Goal: Navigation & Orientation: Find specific page/section

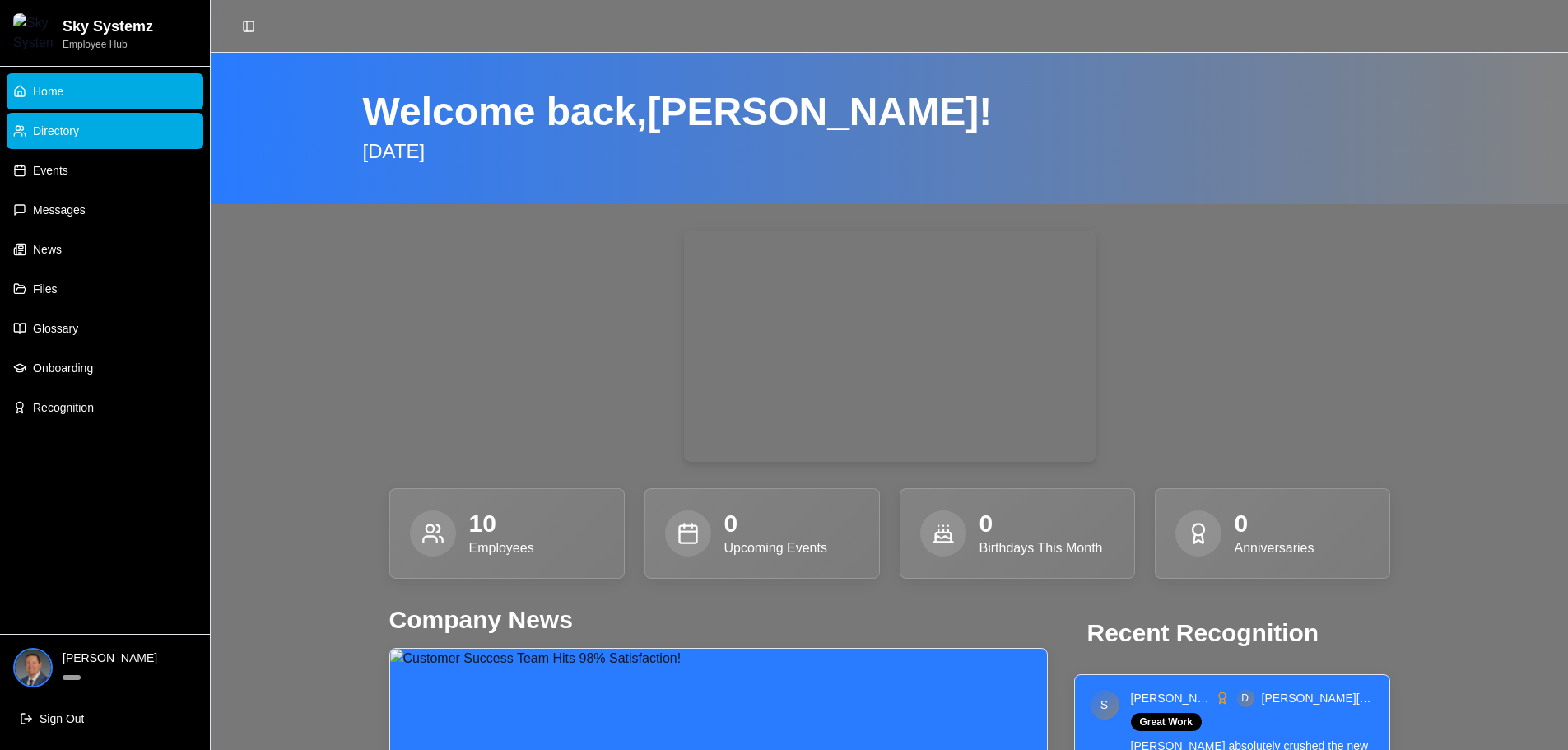
click at [88, 131] on link "Directory" at bounding box center [105, 130] width 197 height 36
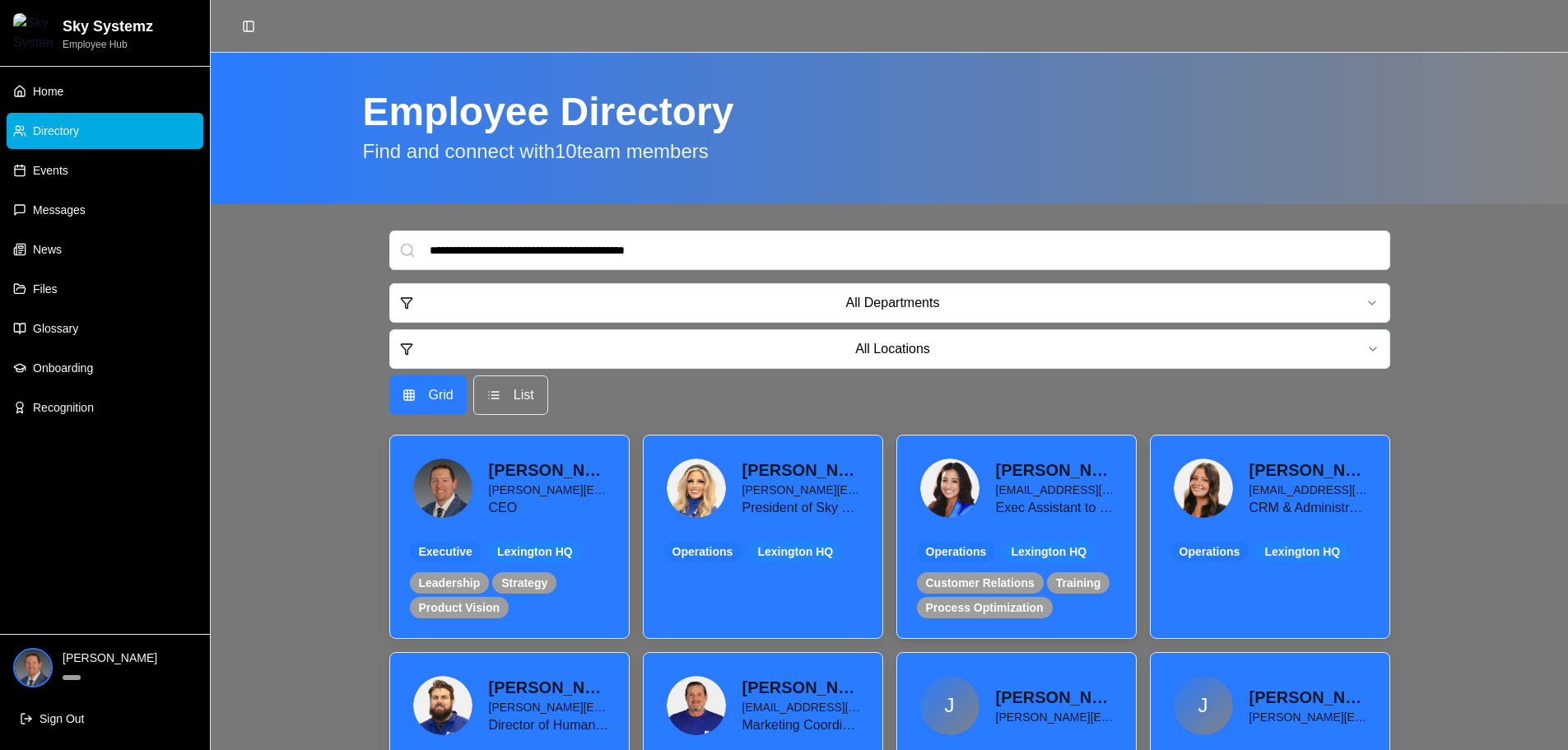
click at [946, 488] on img at bounding box center [950, 488] width 60 height 60
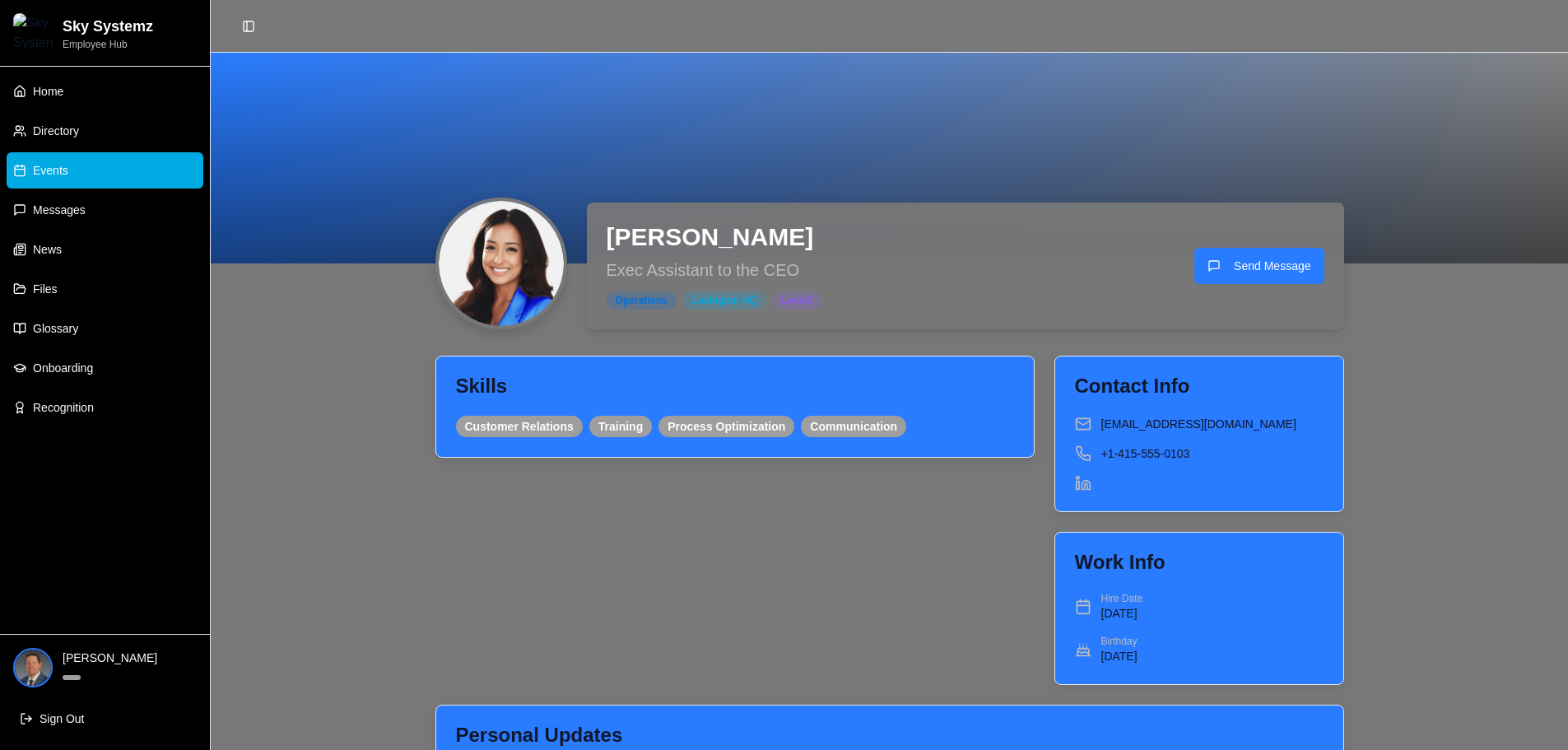
click at [72, 167] on link "Events" at bounding box center [105, 169] width 197 height 36
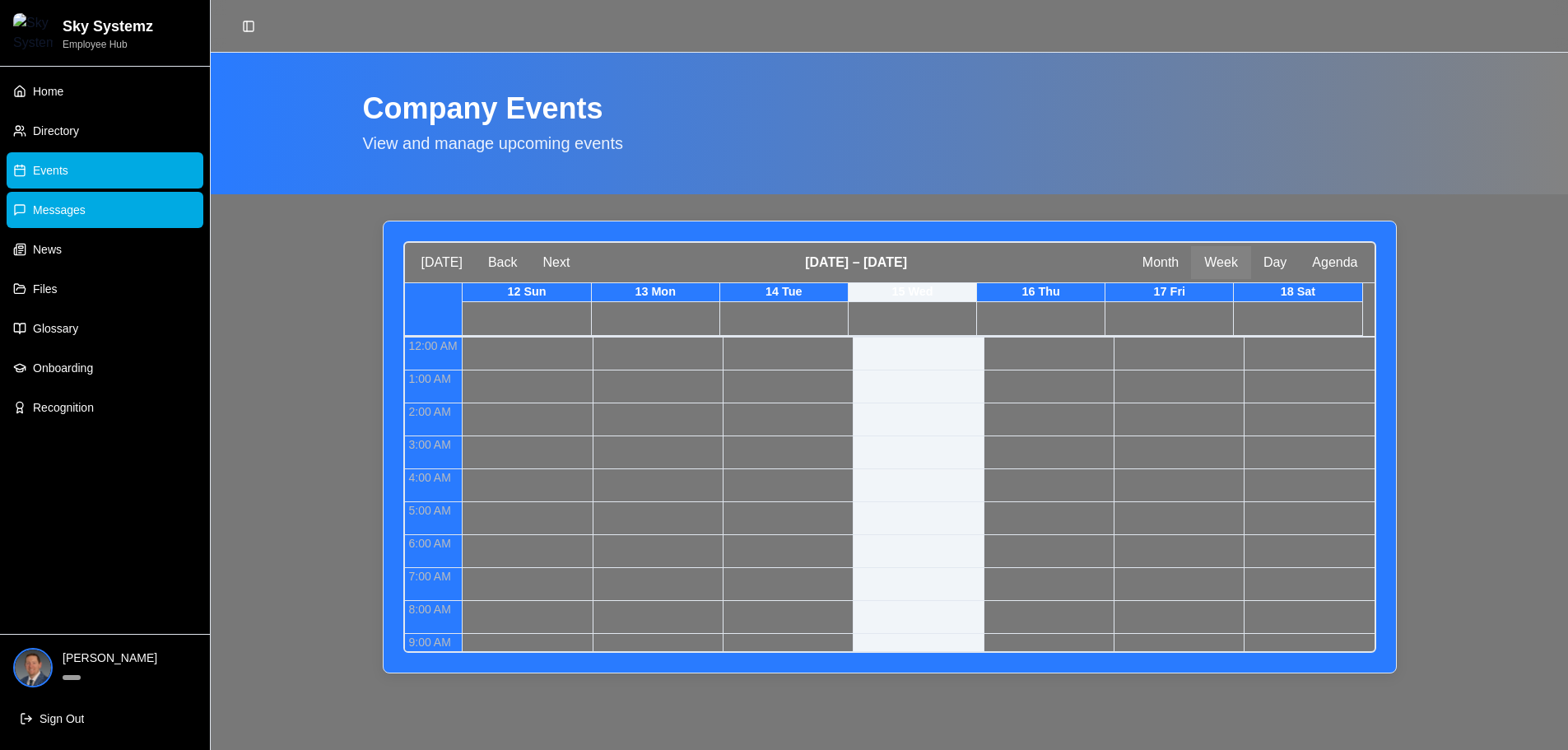
click at [66, 210] on span "Messages" at bounding box center [60, 210] width 53 height 17
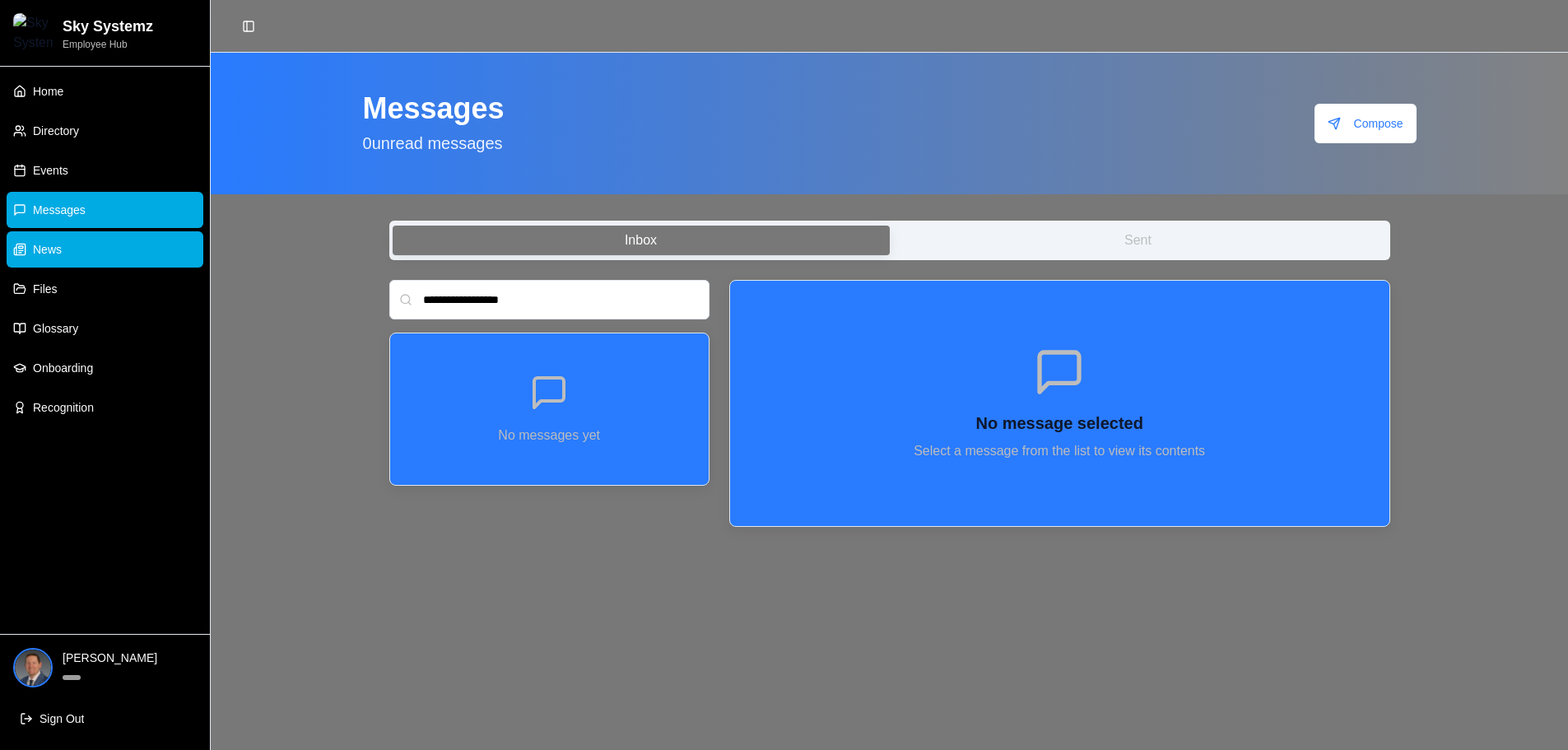
click at [56, 246] on span "News" at bounding box center [47, 249] width 29 height 17
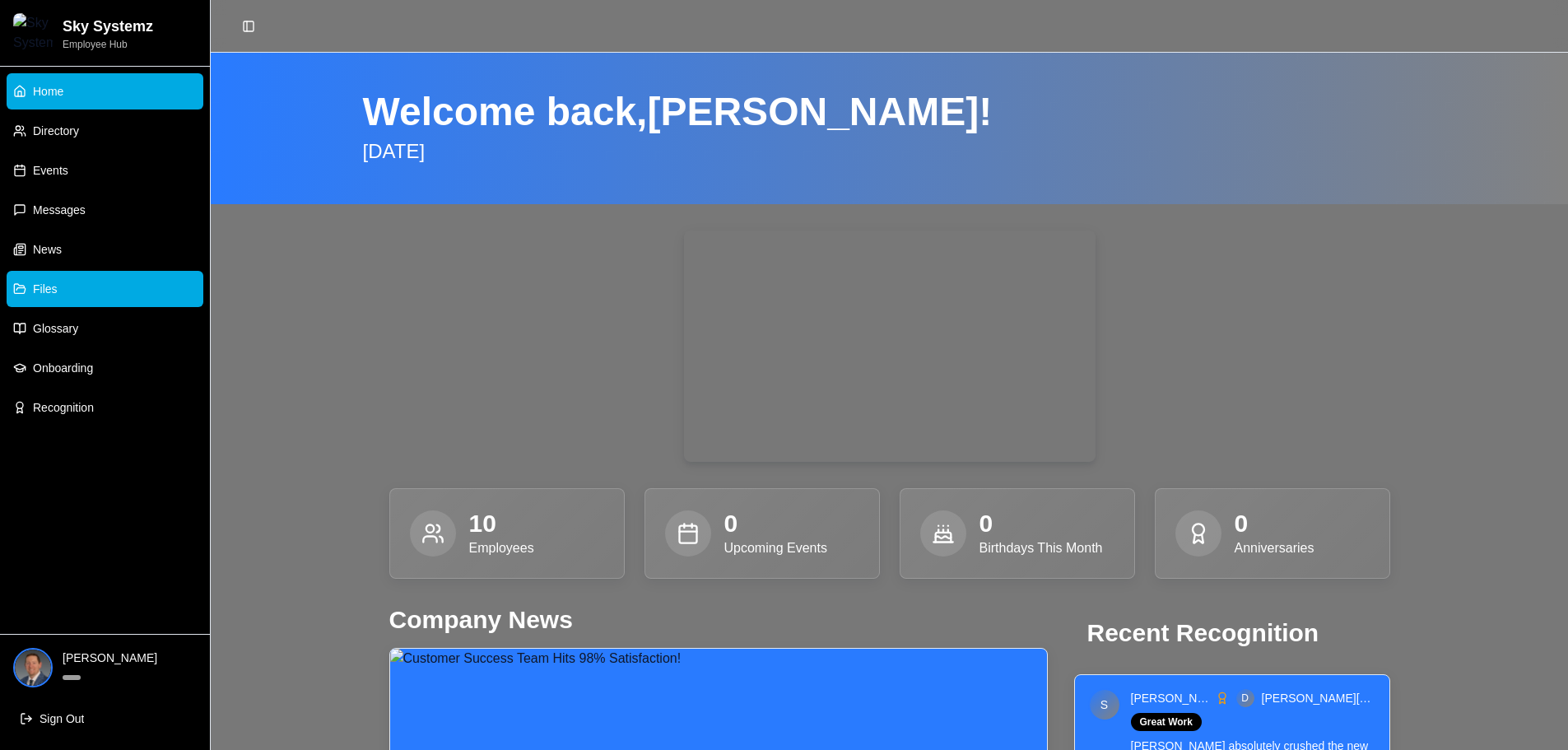
click at [53, 285] on span "Files" at bounding box center [46, 289] width 25 height 17
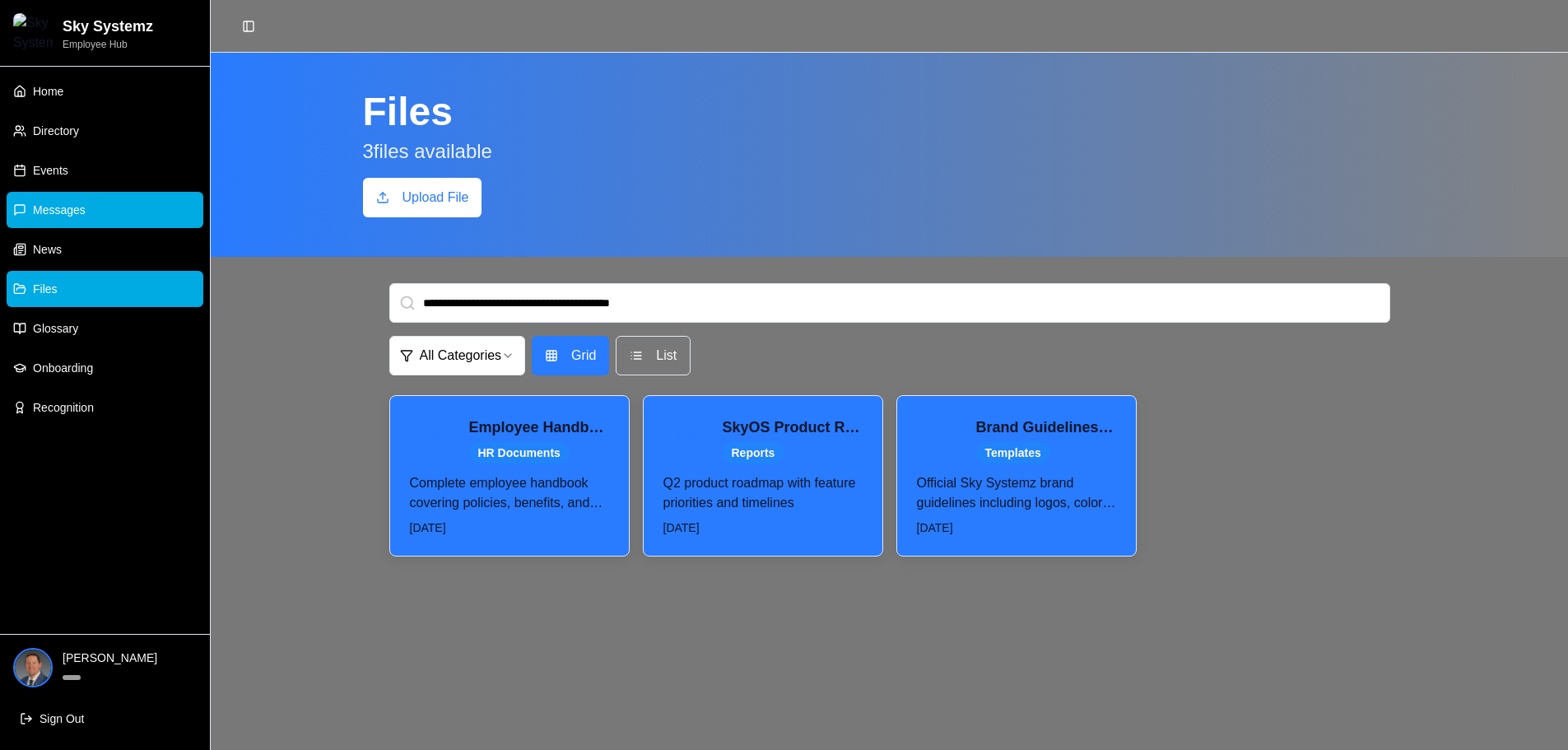
click at [54, 215] on span "Messages" at bounding box center [60, 210] width 53 height 17
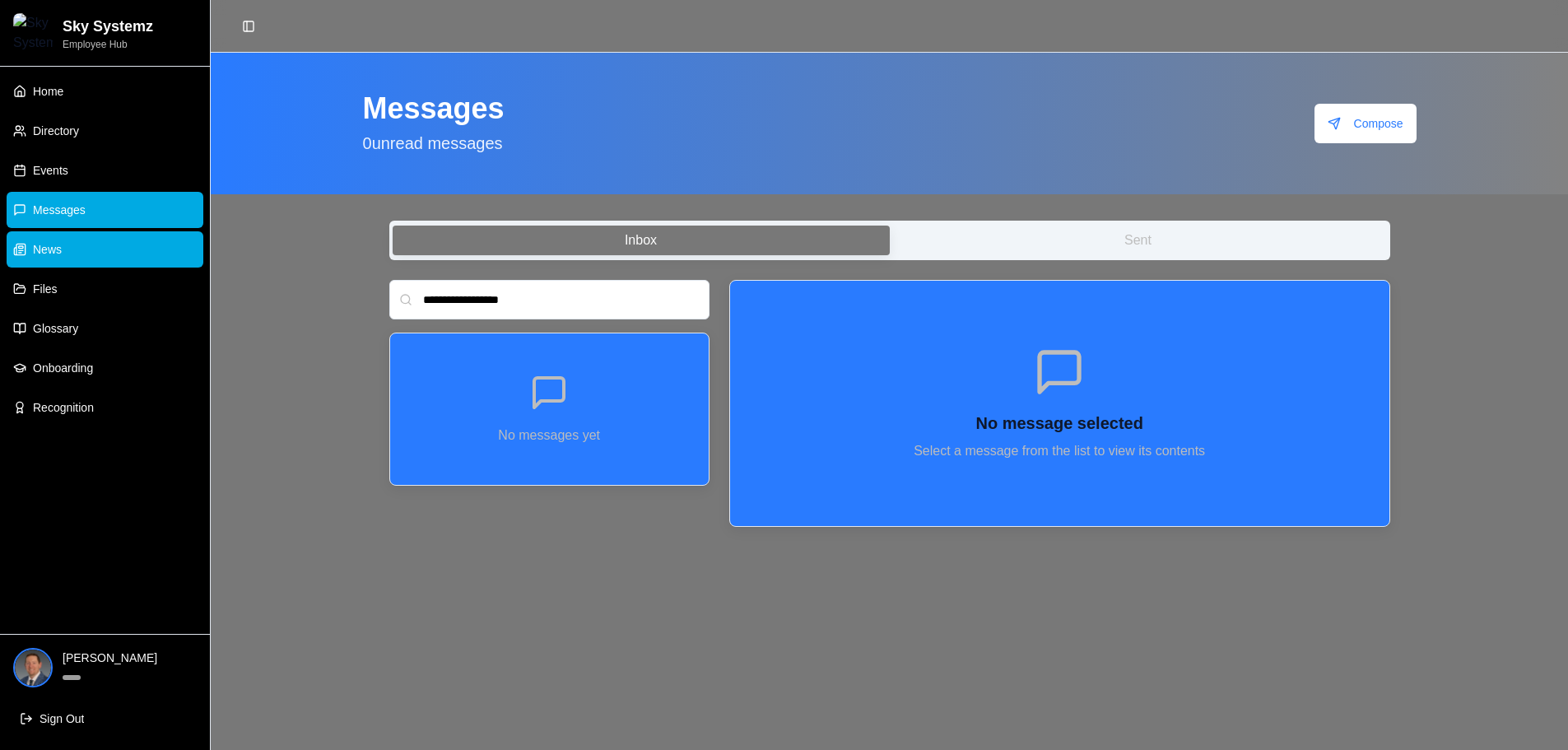
click at [51, 245] on span "News" at bounding box center [47, 249] width 29 height 17
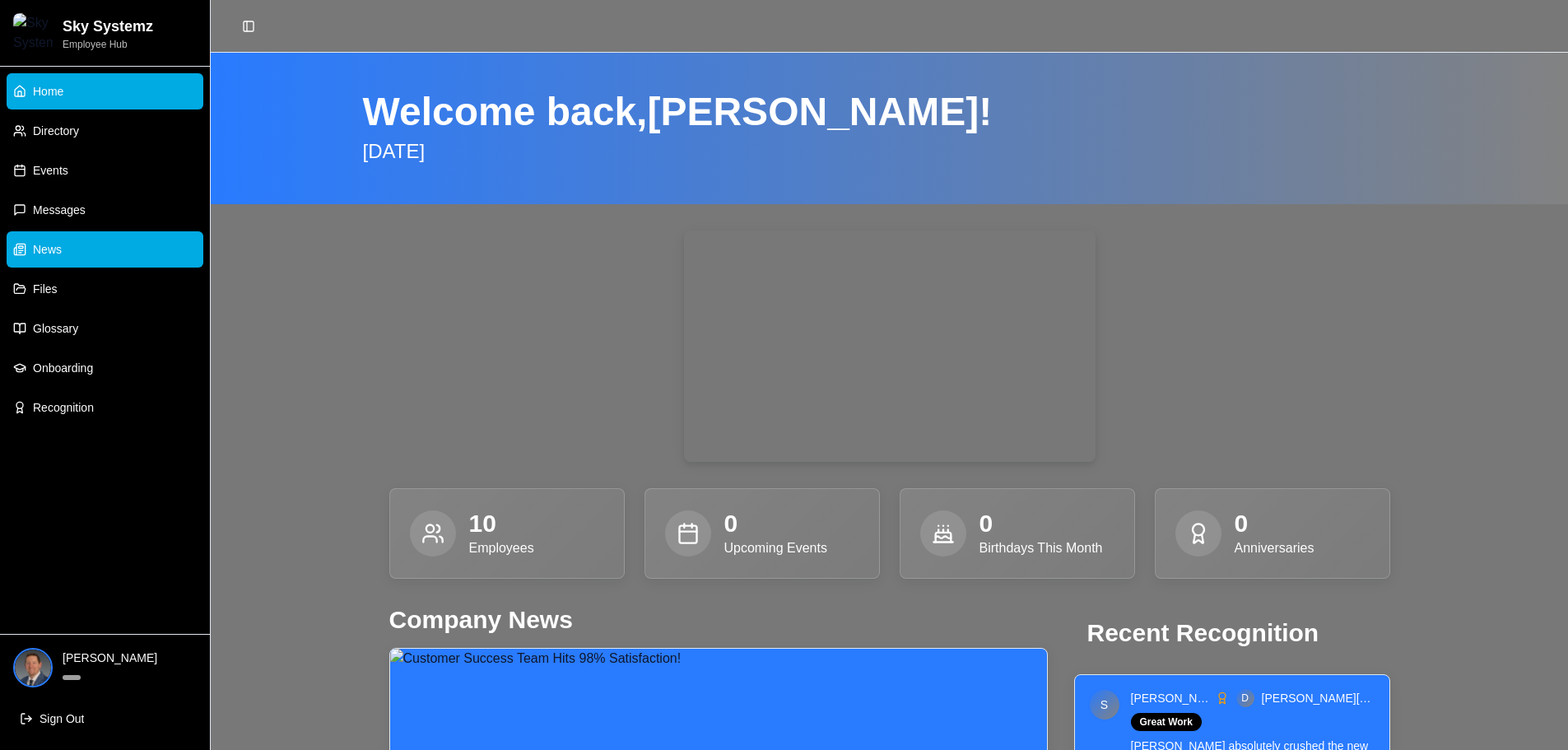
click at [43, 246] on span "News" at bounding box center [47, 249] width 29 height 17
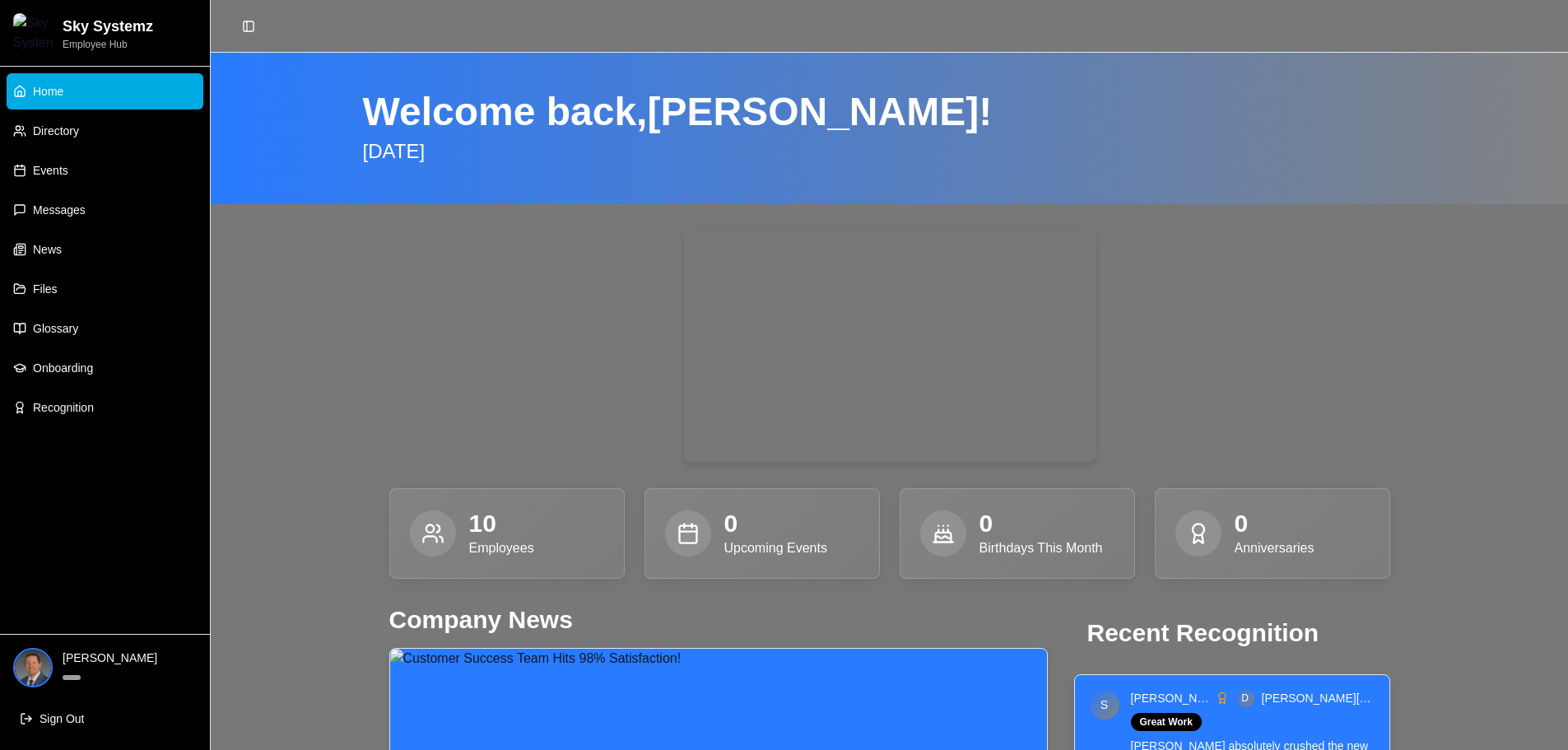
click at [43, 246] on span "News" at bounding box center [47, 249] width 29 height 17
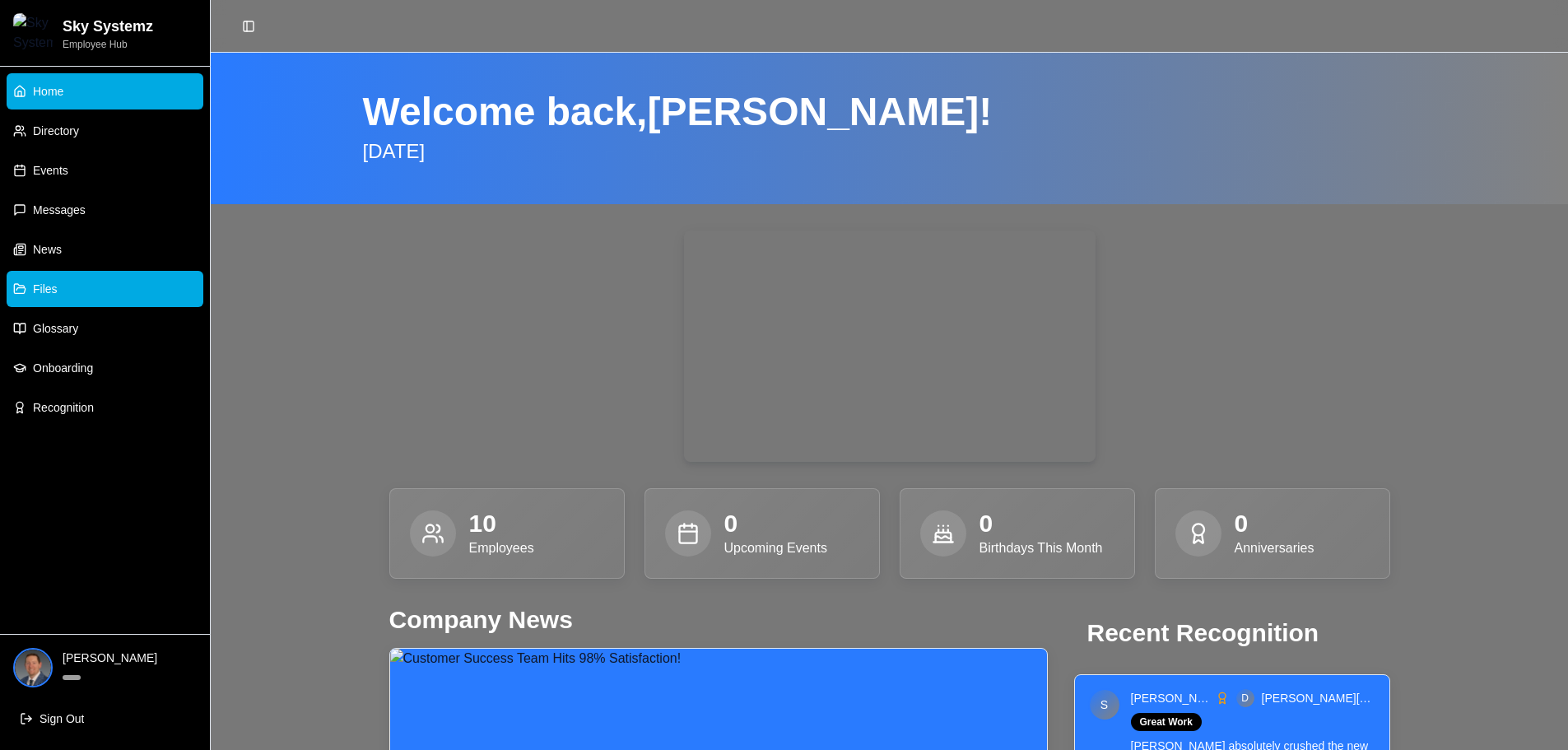
click at [70, 298] on link "Files" at bounding box center [105, 289] width 197 height 36
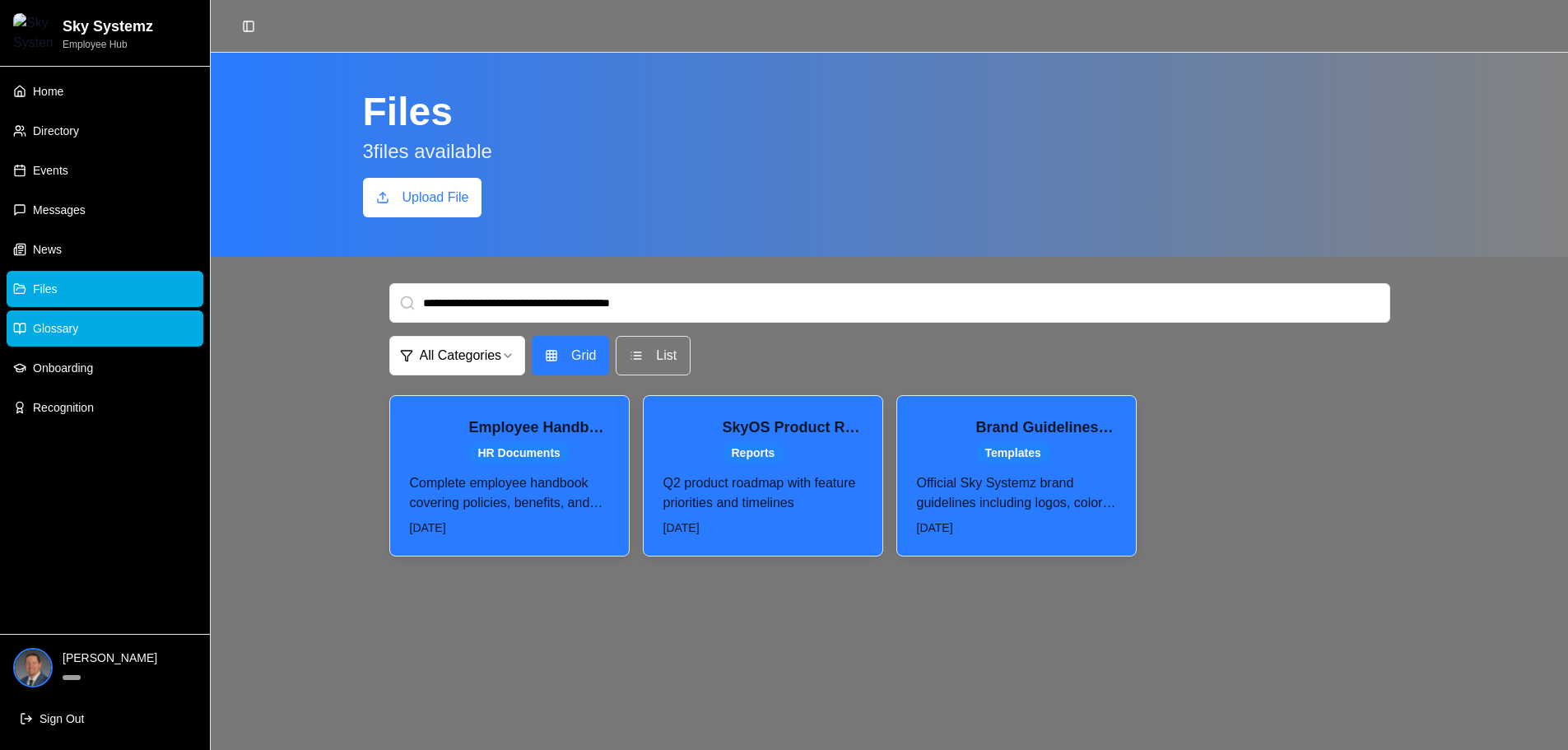
click at [73, 328] on span "Glossary" at bounding box center [56, 328] width 46 height 17
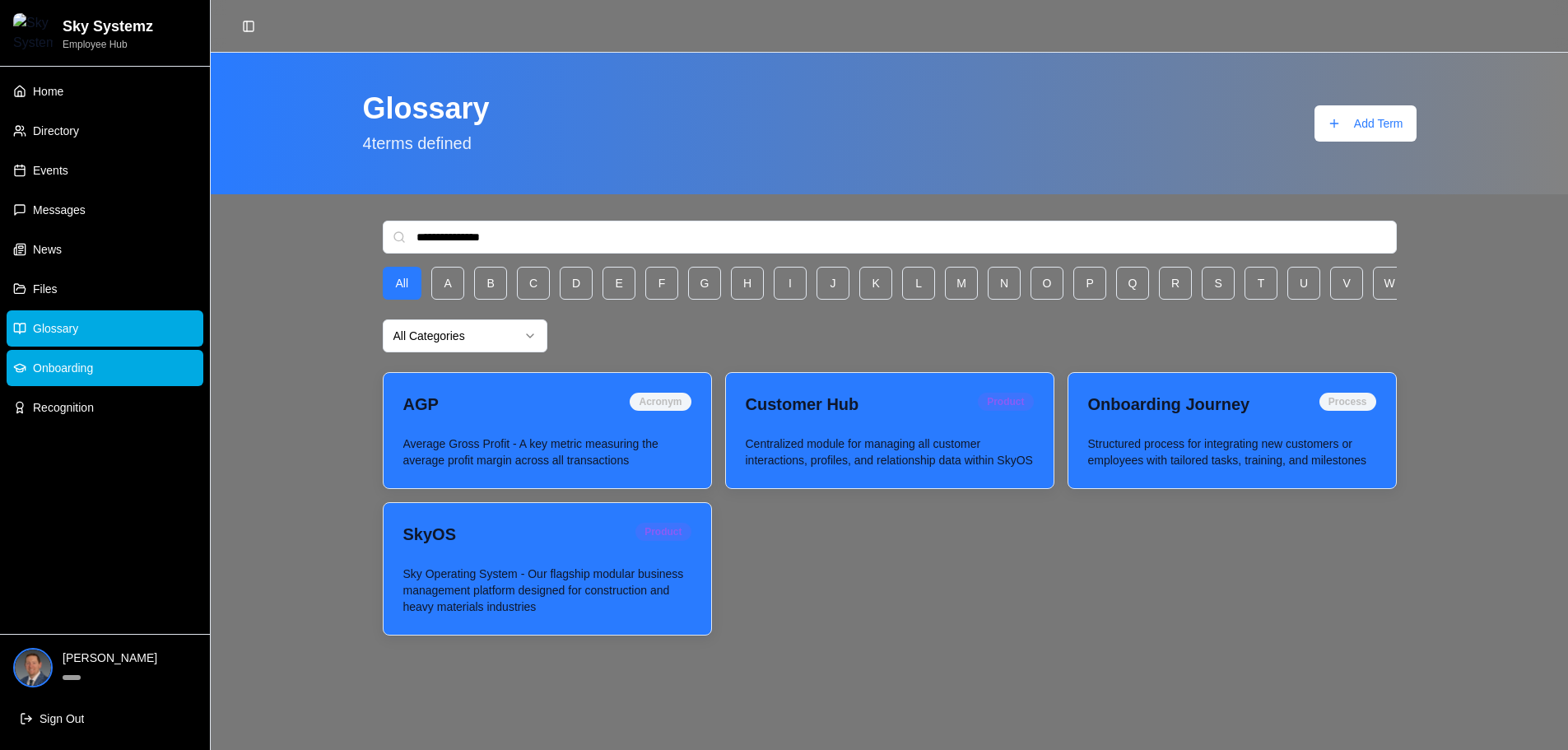
click at [75, 364] on span "Onboarding" at bounding box center [63, 368] width 60 height 17
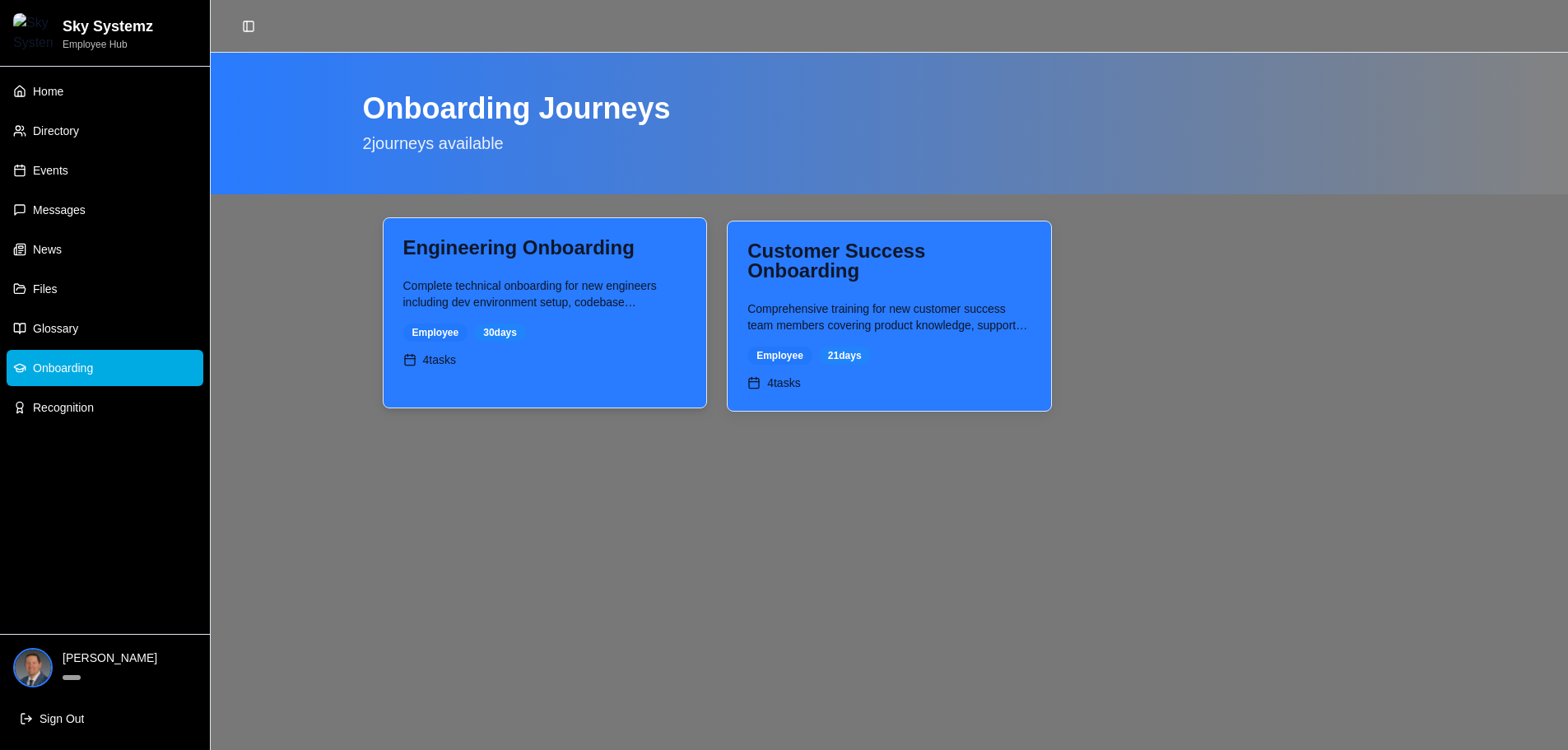
click at [576, 348] on div "Complete technical onboarding for new engineers including dev environment setup…" at bounding box center [545, 333] width 324 height 111
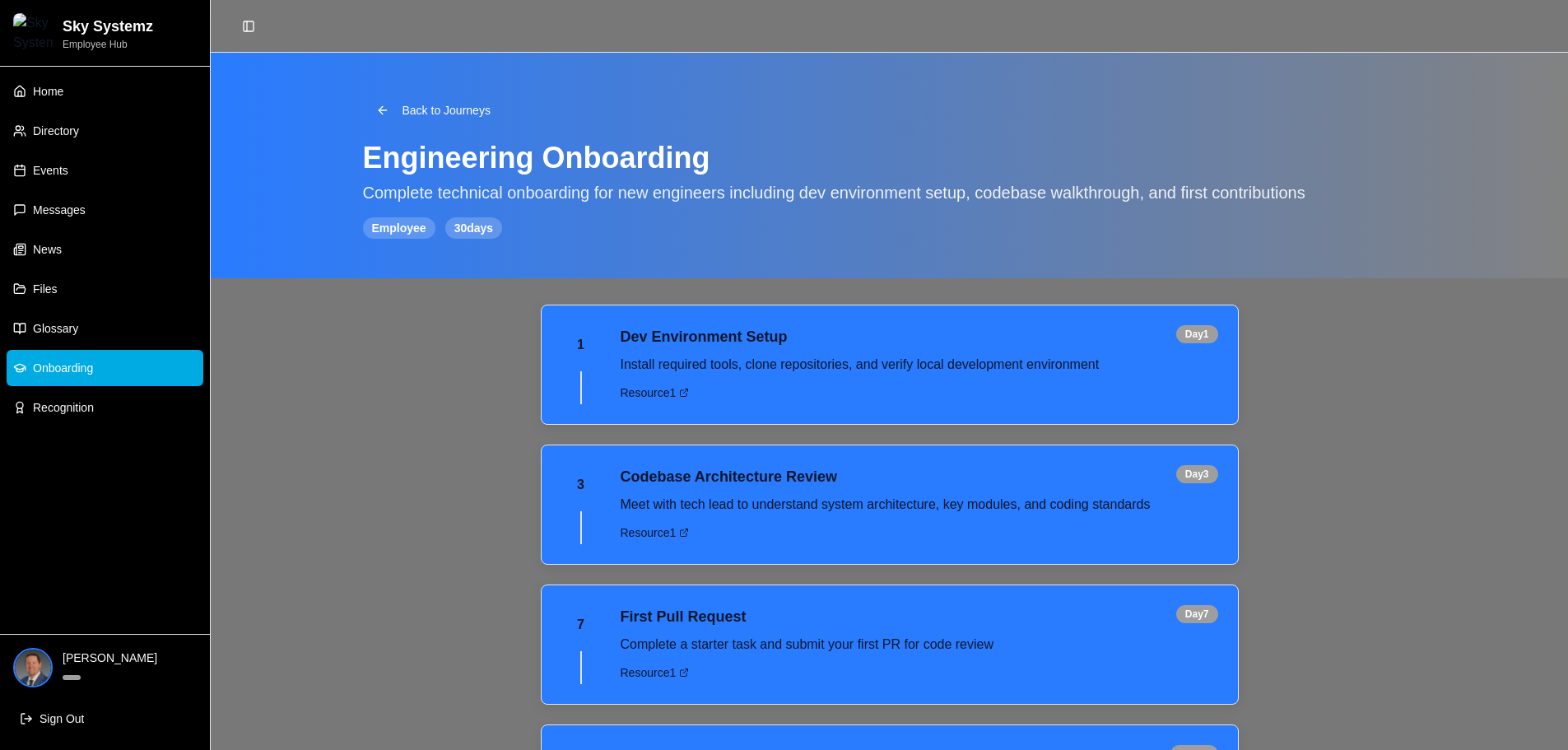
click at [109, 366] on link "Onboarding" at bounding box center [105, 368] width 197 height 36
click at [78, 404] on span "Recognition" at bounding box center [63, 407] width 61 height 17
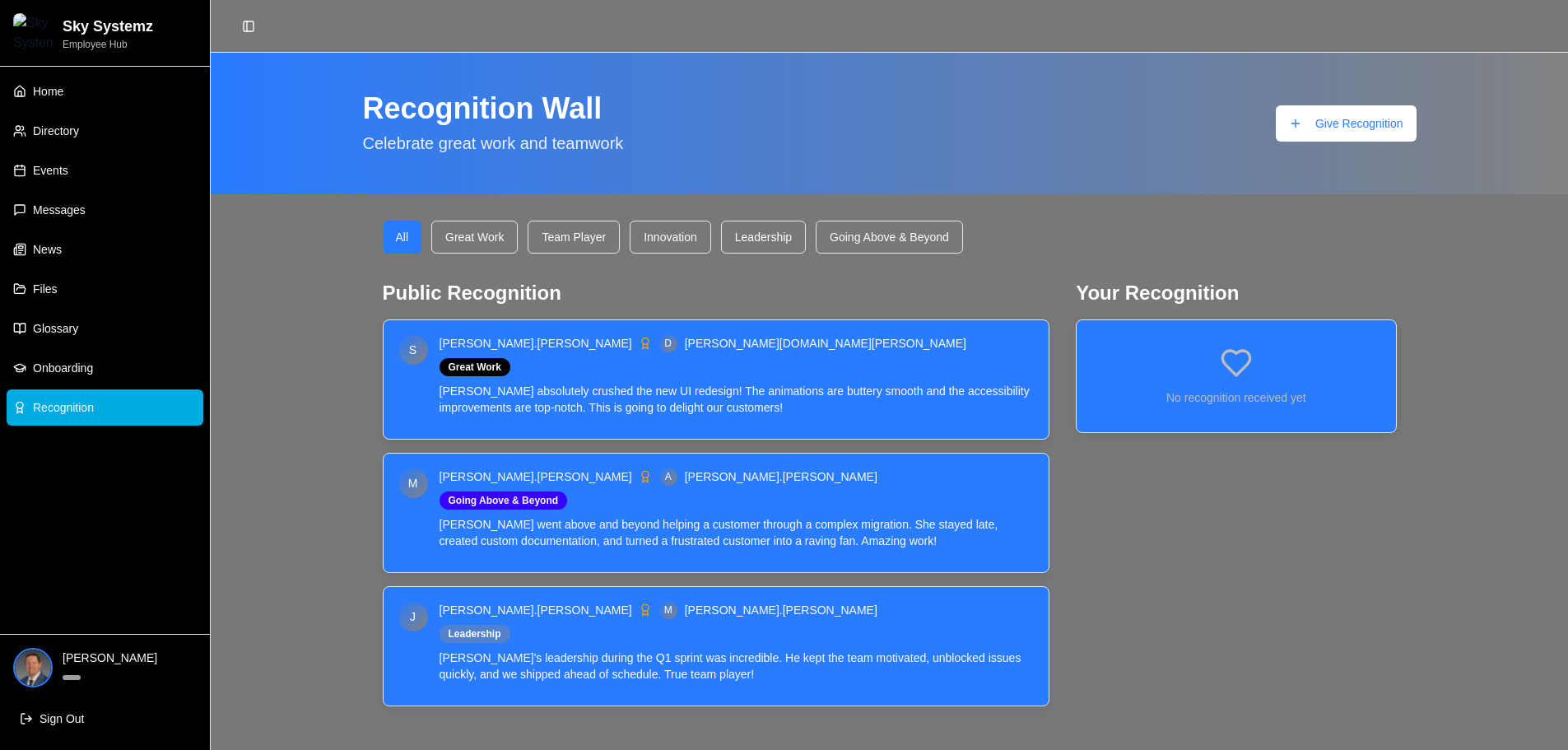
click at [549, 400] on p "[PERSON_NAME] absolutely crushed the new UI redesign! The animations are butter…" at bounding box center [738, 400] width 597 height 33
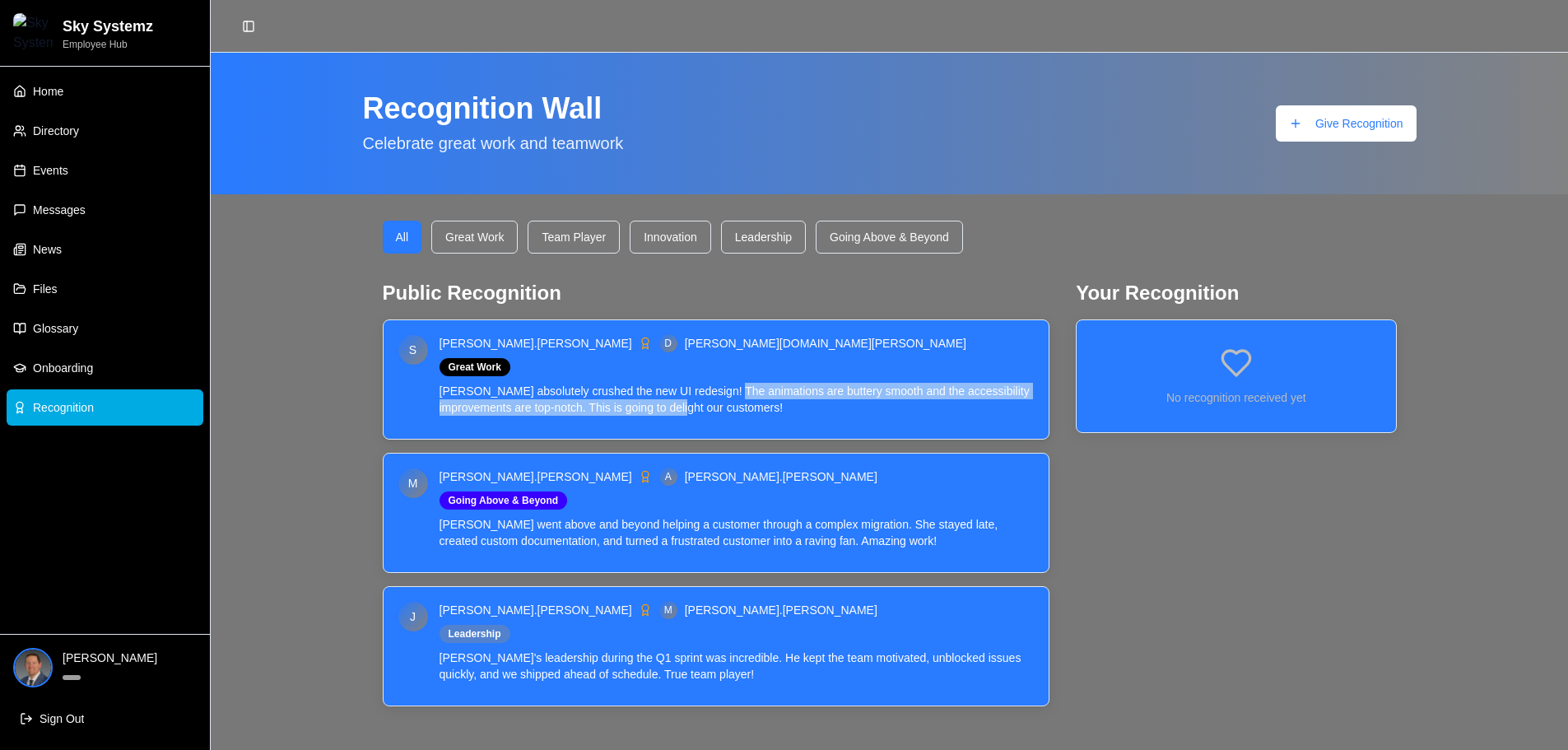
click at [729, 399] on p "[PERSON_NAME] absolutely crushed the new UI redesign! The animations are butter…" at bounding box center [738, 400] width 597 height 33
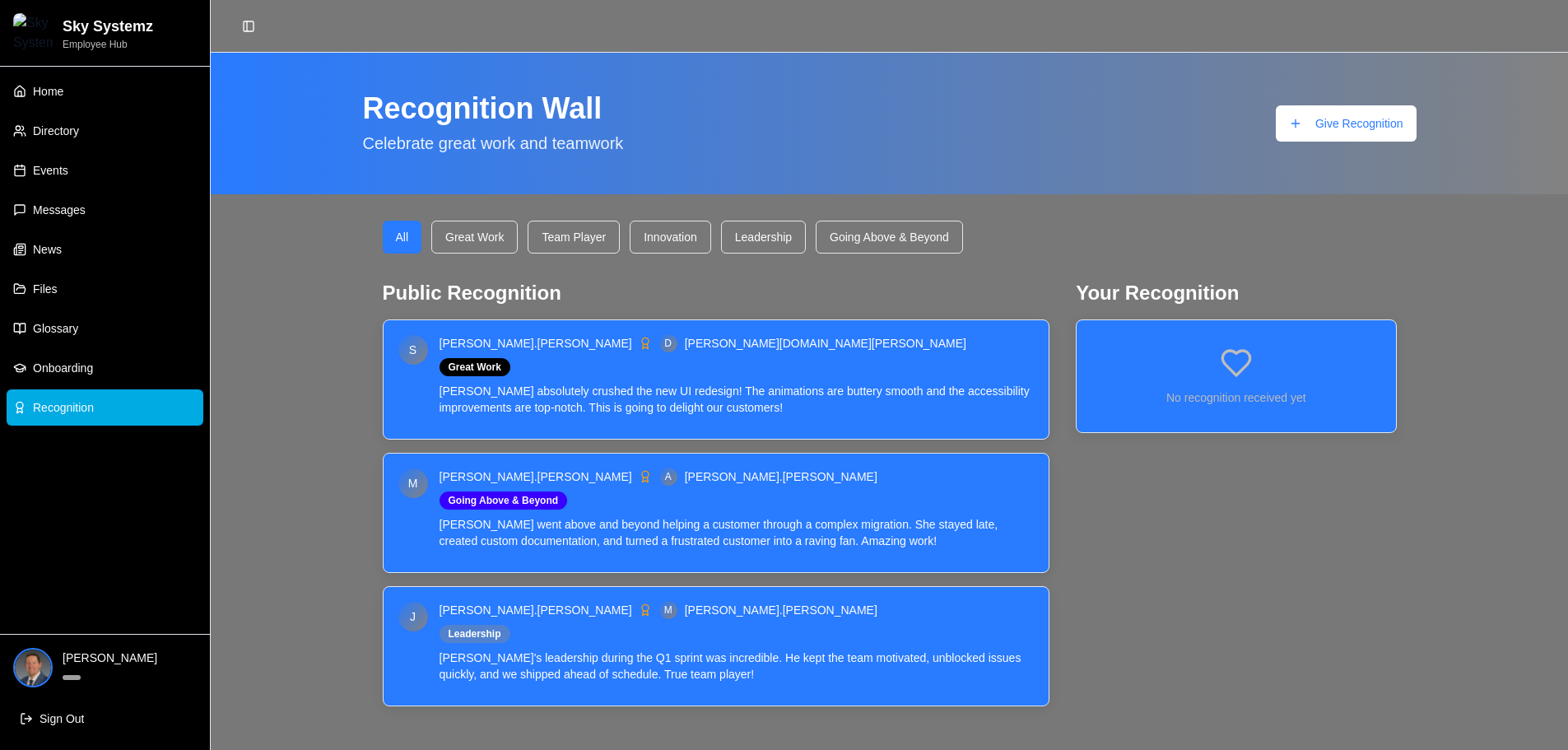
click at [737, 563] on div "M [PERSON_NAME].[PERSON_NAME] A [PERSON_NAME].[PERSON_NAME] Going Above & Beyon…" at bounding box center [716, 513] width 666 height 119
click at [770, 692] on div "[PERSON_NAME].[PERSON_NAME] M [PERSON_NAME].[PERSON_NAME] Leadership [PERSON_NA…" at bounding box center [716, 646] width 666 height 119
click at [80, 371] on span "Onboarding" at bounding box center [63, 368] width 60 height 17
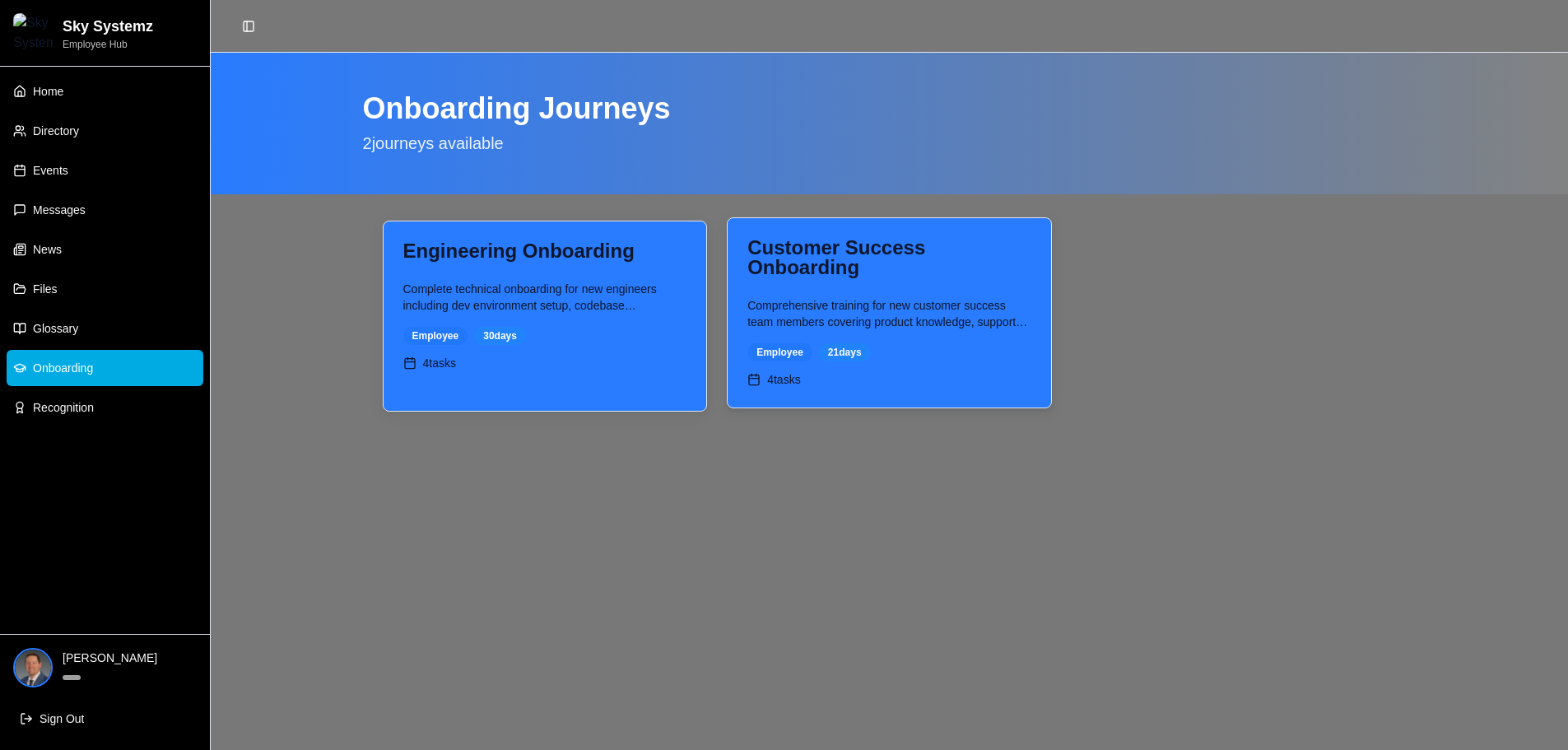
click at [818, 266] on div "Customer Success Onboarding" at bounding box center [890, 257] width 284 height 40
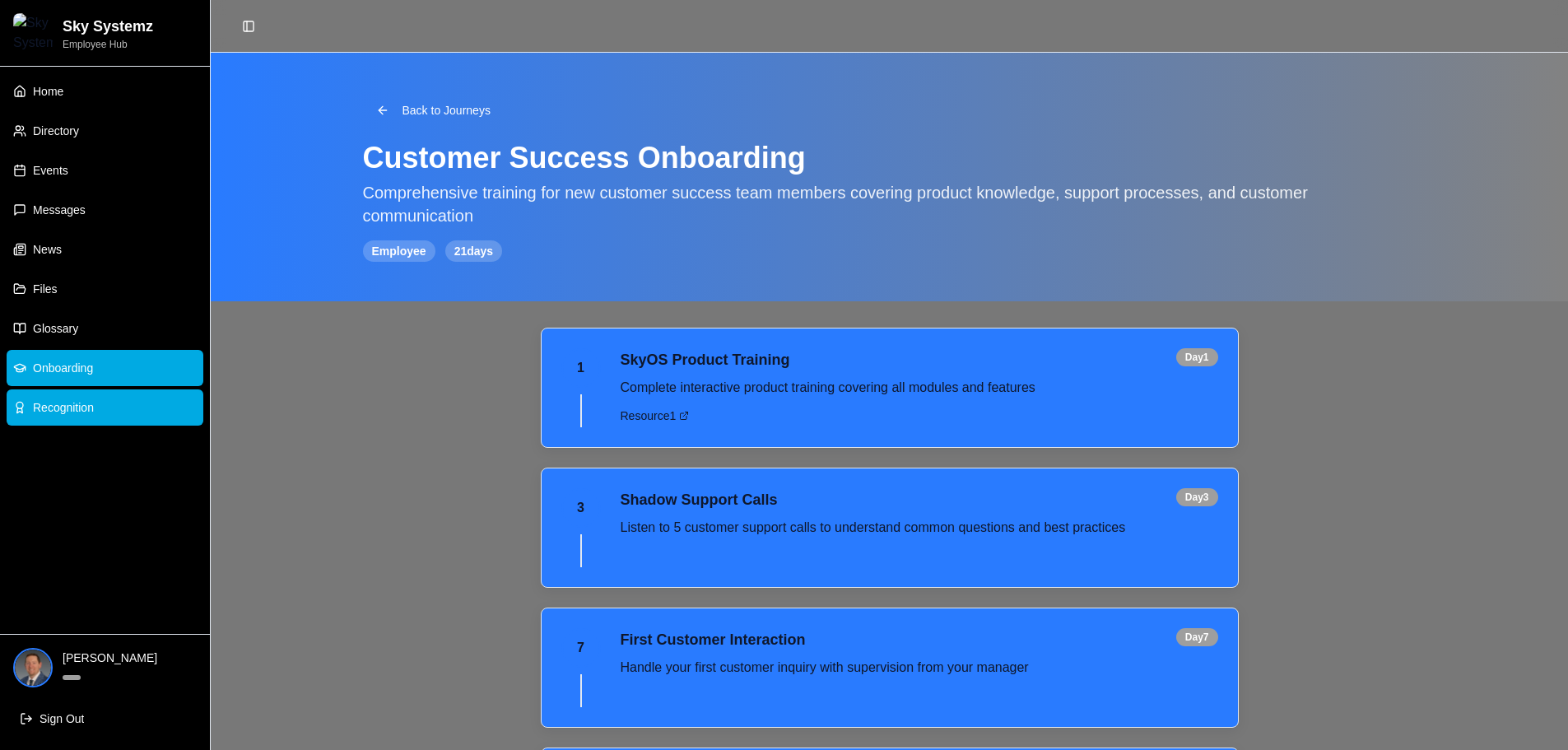
click at [96, 415] on link "Recognition" at bounding box center [105, 407] width 197 height 36
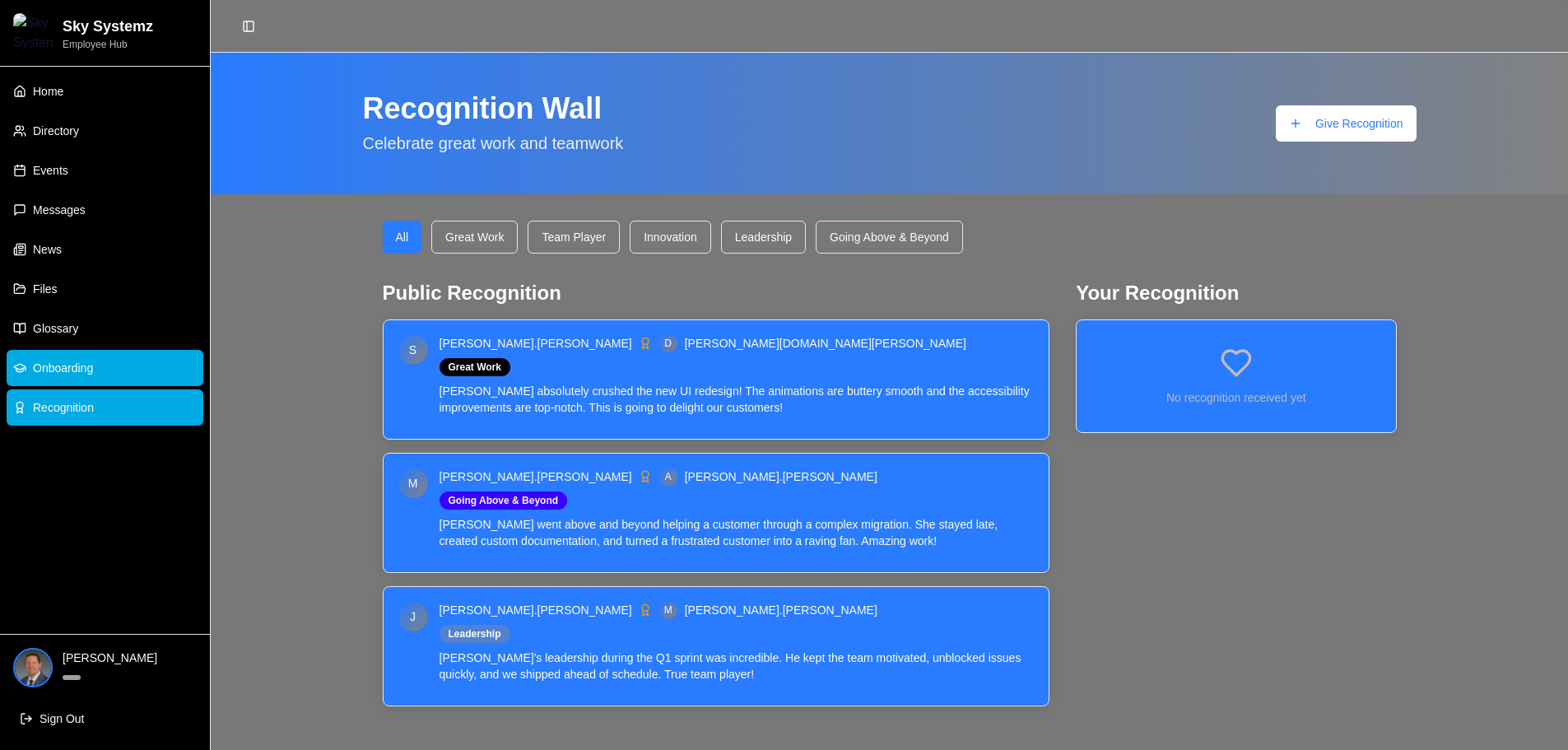
click at [83, 368] on span "Onboarding" at bounding box center [63, 368] width 60 height 17
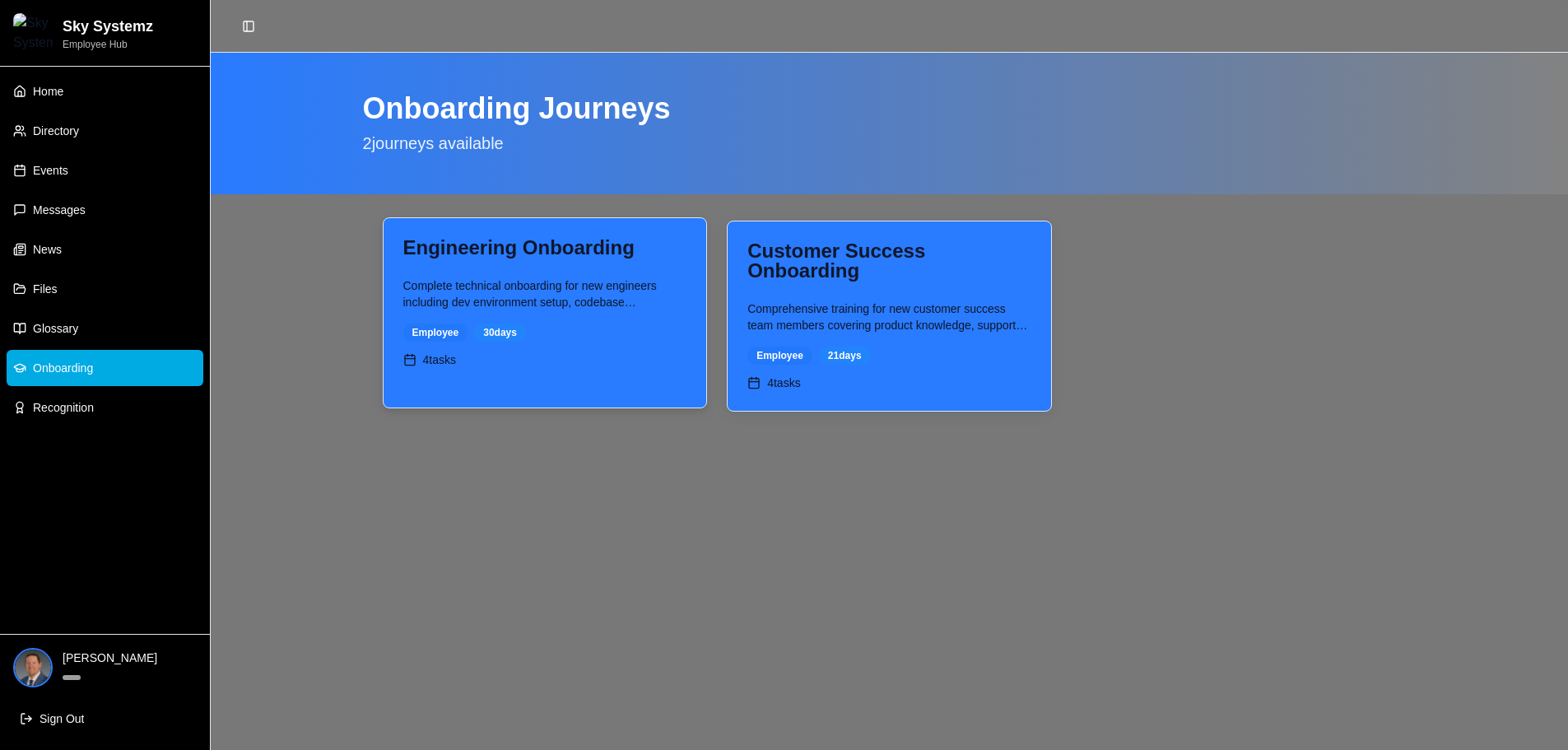
click at [680, 364] on div "4 tasks" at bounding box center [546, 359] width 284 height 17
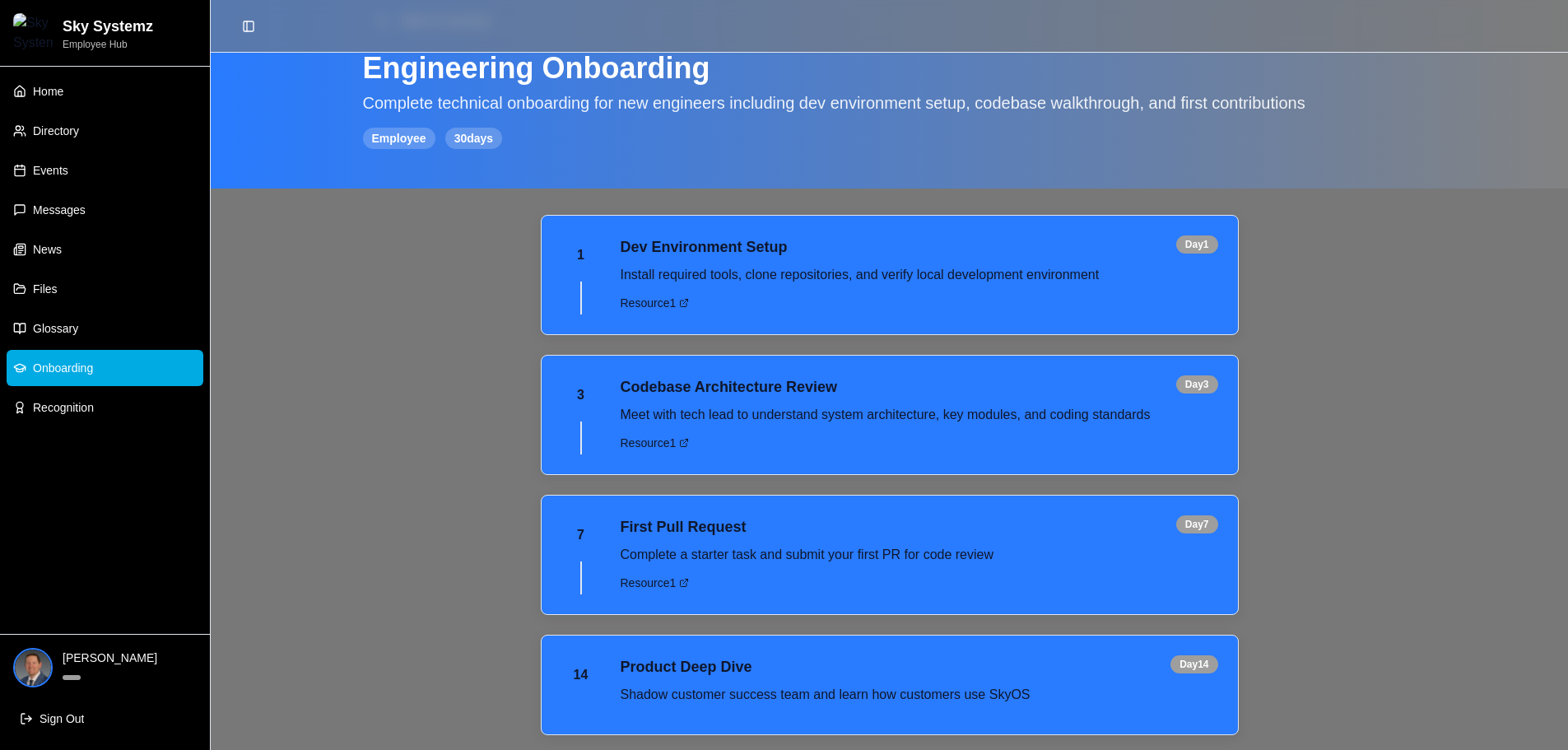
scroll to position [101, 0]
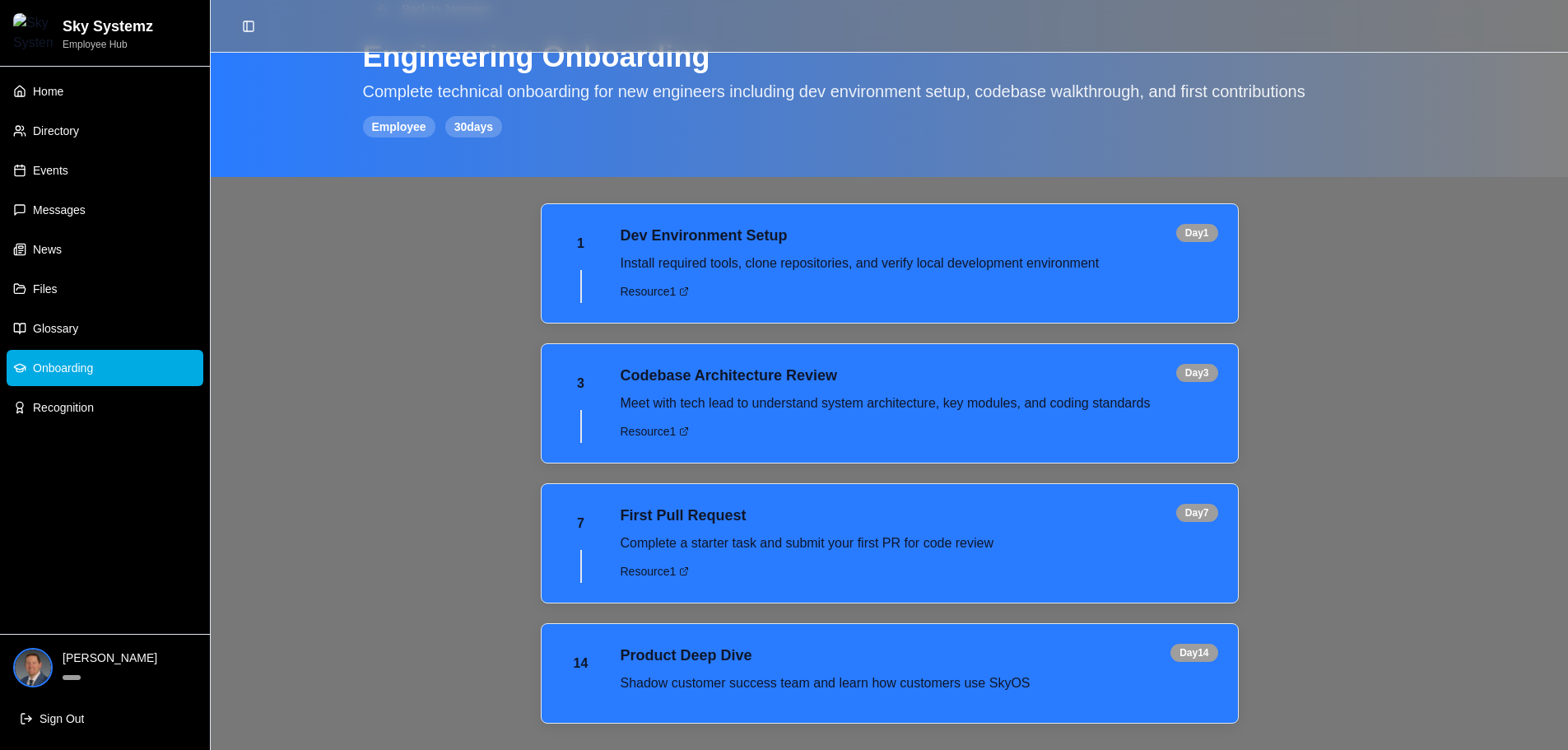
drag, startPoint x: 1039, startPoint y: 401, endPoint x: 1027, endPoint y: 417, distance: 20.0
click at [1038, 407] on p "Meet with tech lead to understand system architecture, key modules, and coding …" at bounding box center [919, 403] width 598 height 20
drag, startPoint x: 960, startPoint y: 463, endPoint x: 644, endPoint y: 464, distance: 316.0
click at [960, 465] on div "1 Dev Environment Setup Day 1 Install required tools, clone repositories, and v…" at bounding box center [889, 464] width 698 height 521
click at [708, 592] on div "7 First Pull Request Day 7 Complete a starter task and submit your first PR for…" at bounding box center [889, 543] width 696 height 119
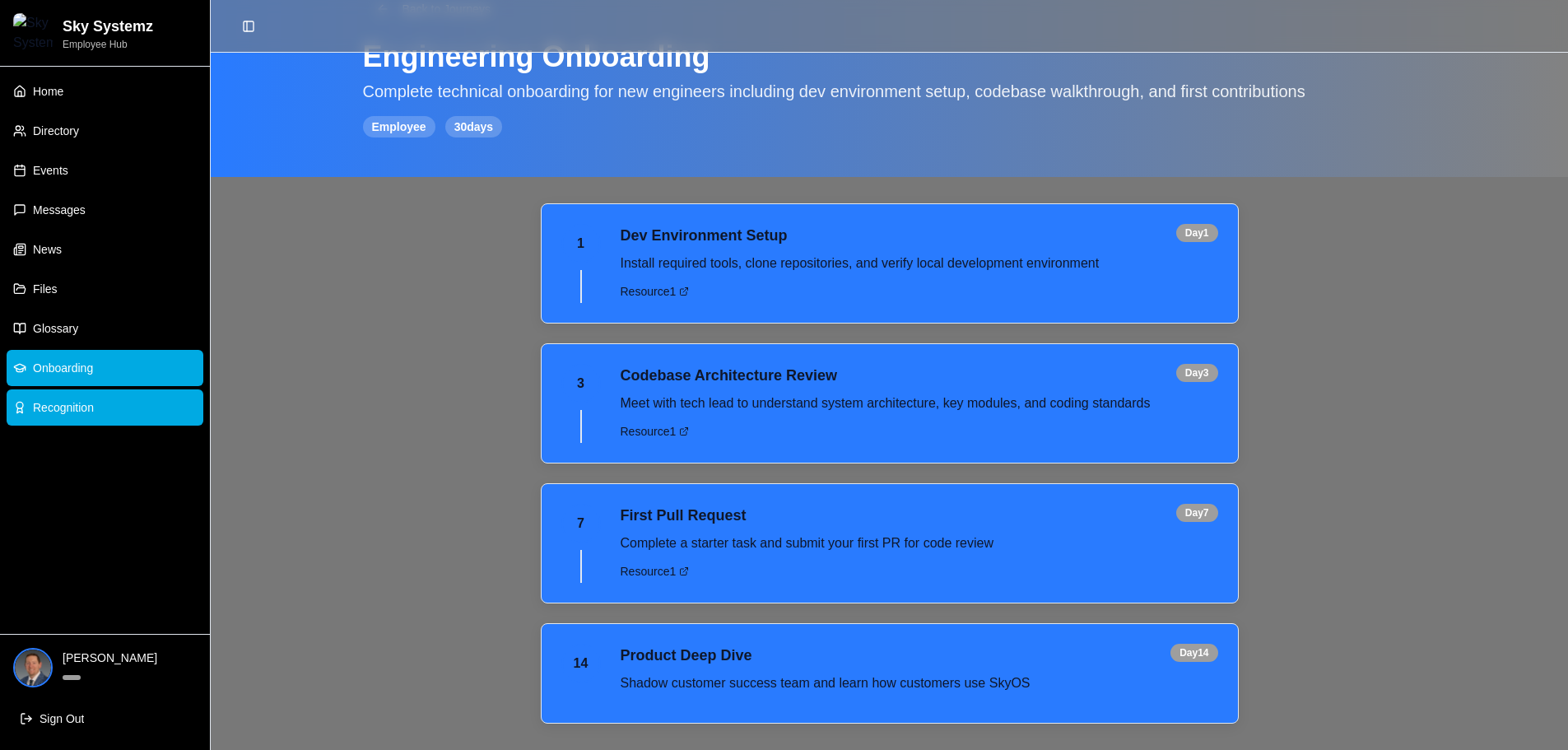
click at [97, 405] on link "Recognition" at bounding box center [105, 407] width 197 height 36
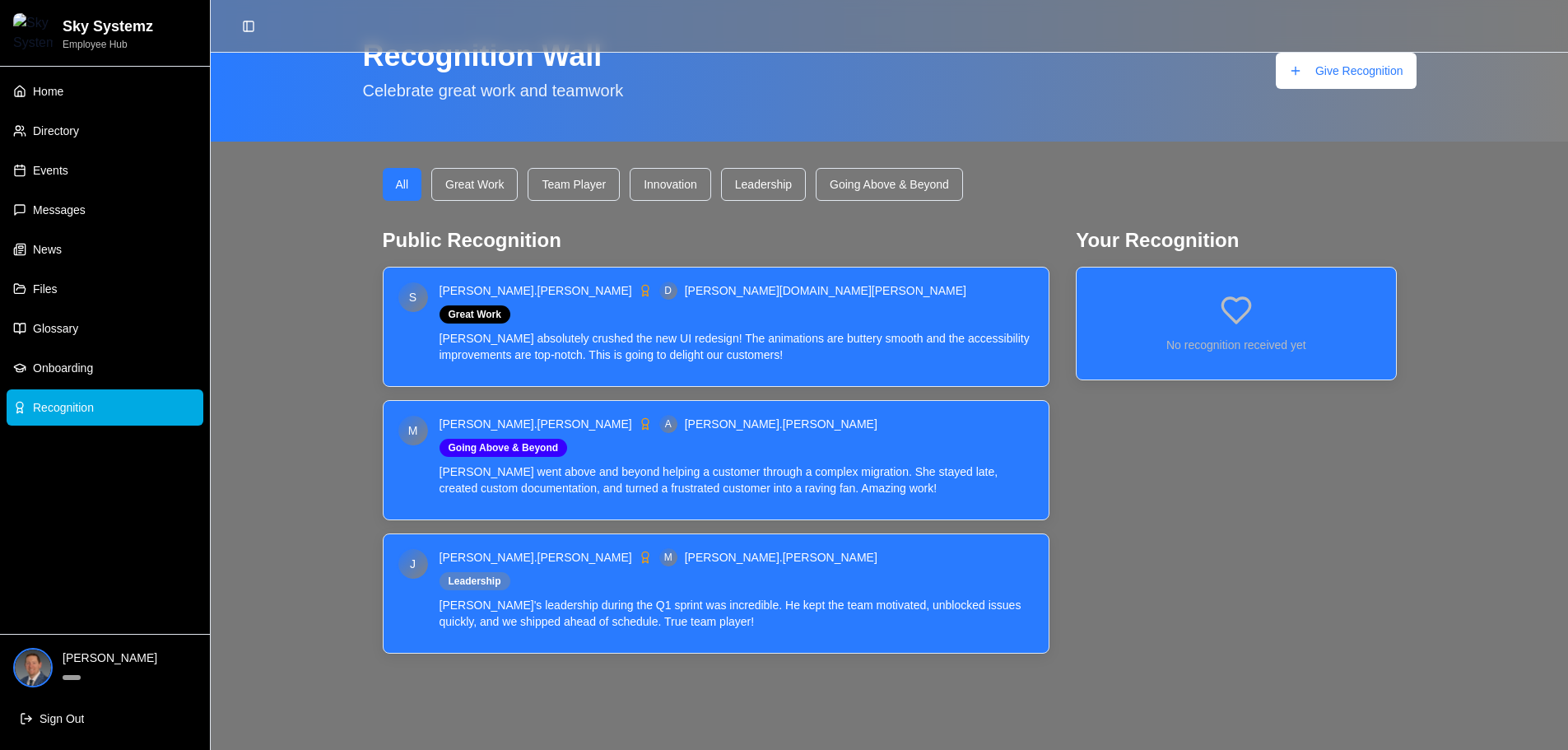
scroll to position [53, 0]
click at [76, 217] on span "Messages" at bounding box center [60, 210] width 53 height 17
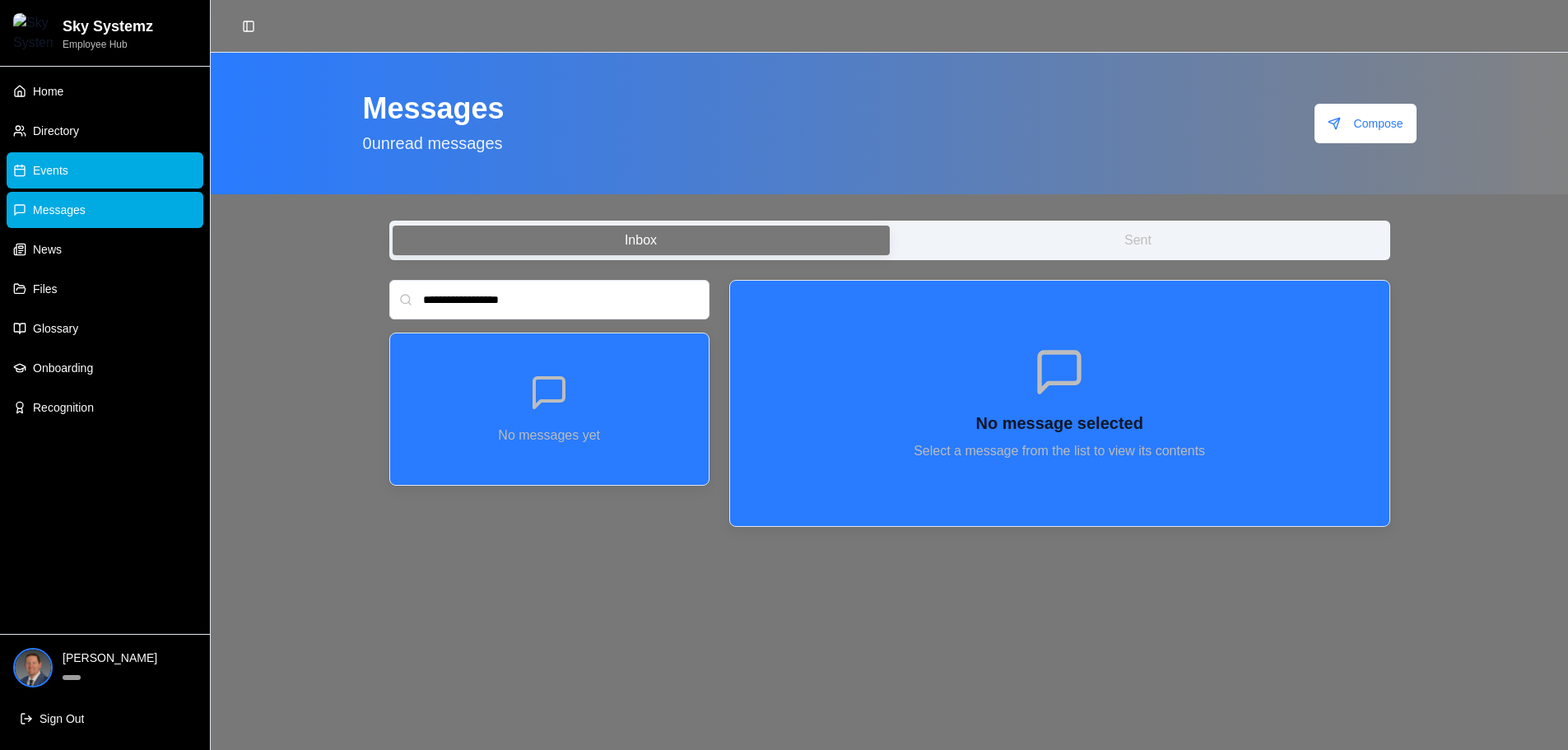
click at [80, 178] on link "Events" at bounding box center [105, 169] width 197 height 36
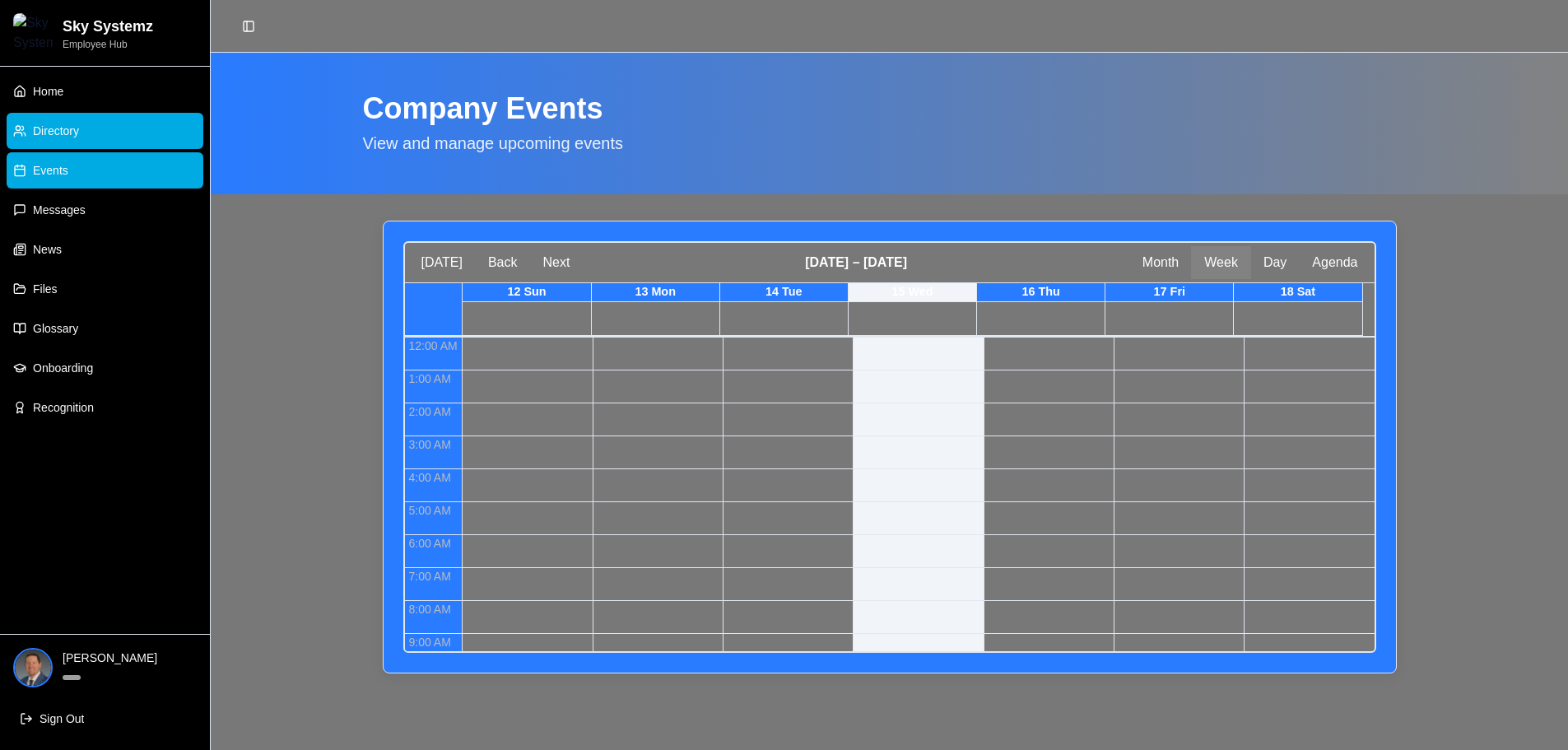
click at [93, 137] on link "Directory" at bounding box center [105, 130] width 197 height 36
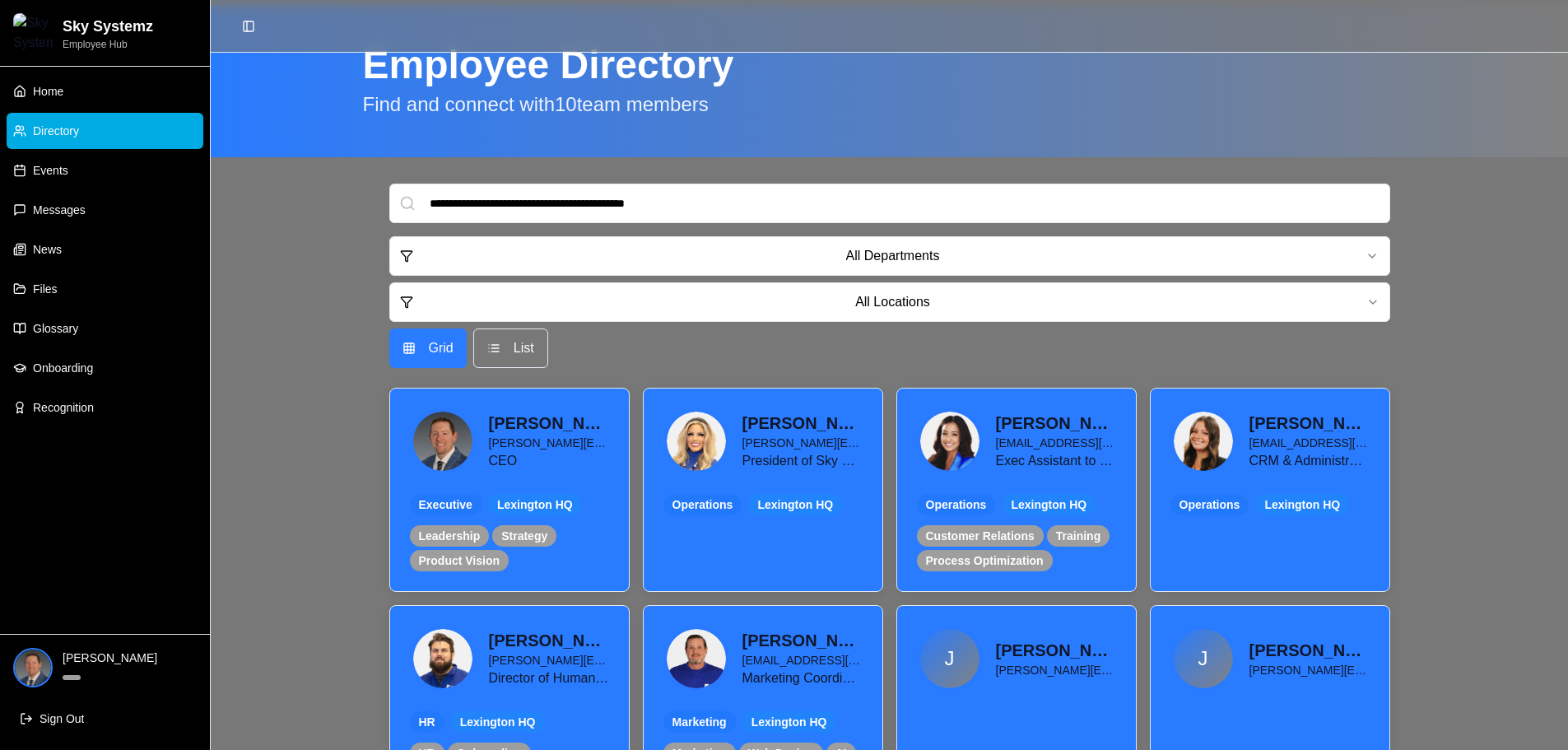
scroll to position [315, 0]
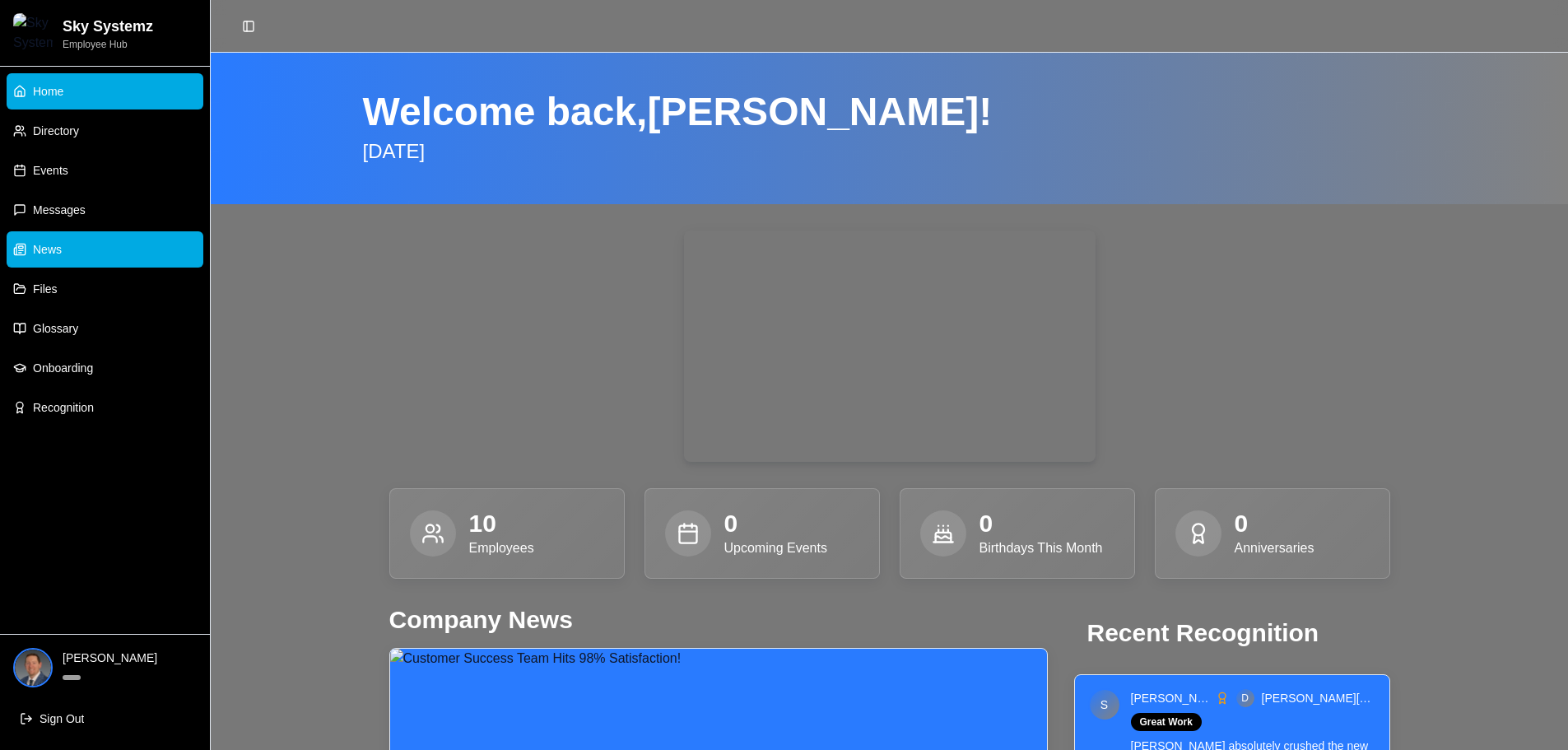
click at [82, 256] on link "News" at bounding box center [105, 249] width 197 height 36
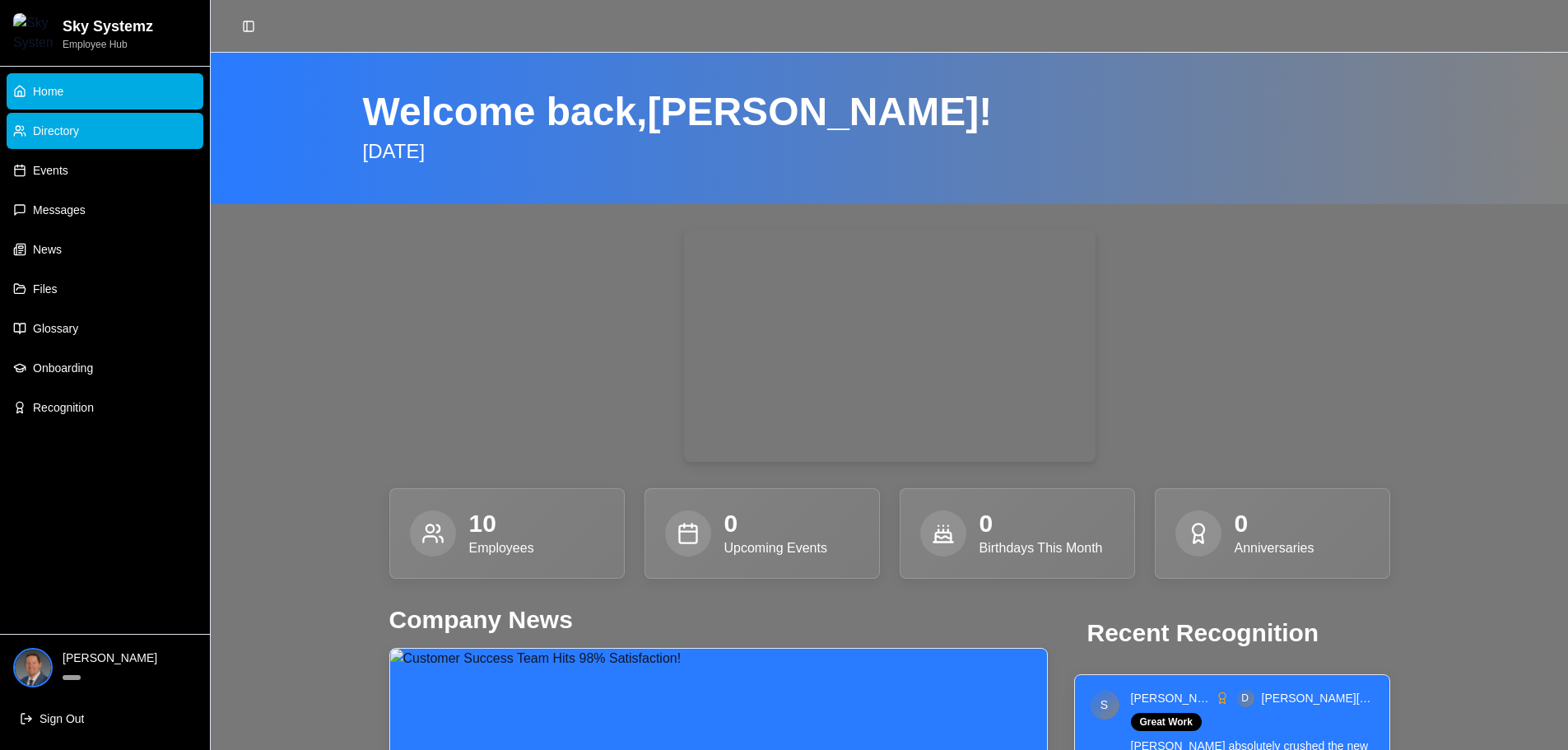
click at [73, 141] on link "Directory" at bounding box center [105, 130] width 197 height 36
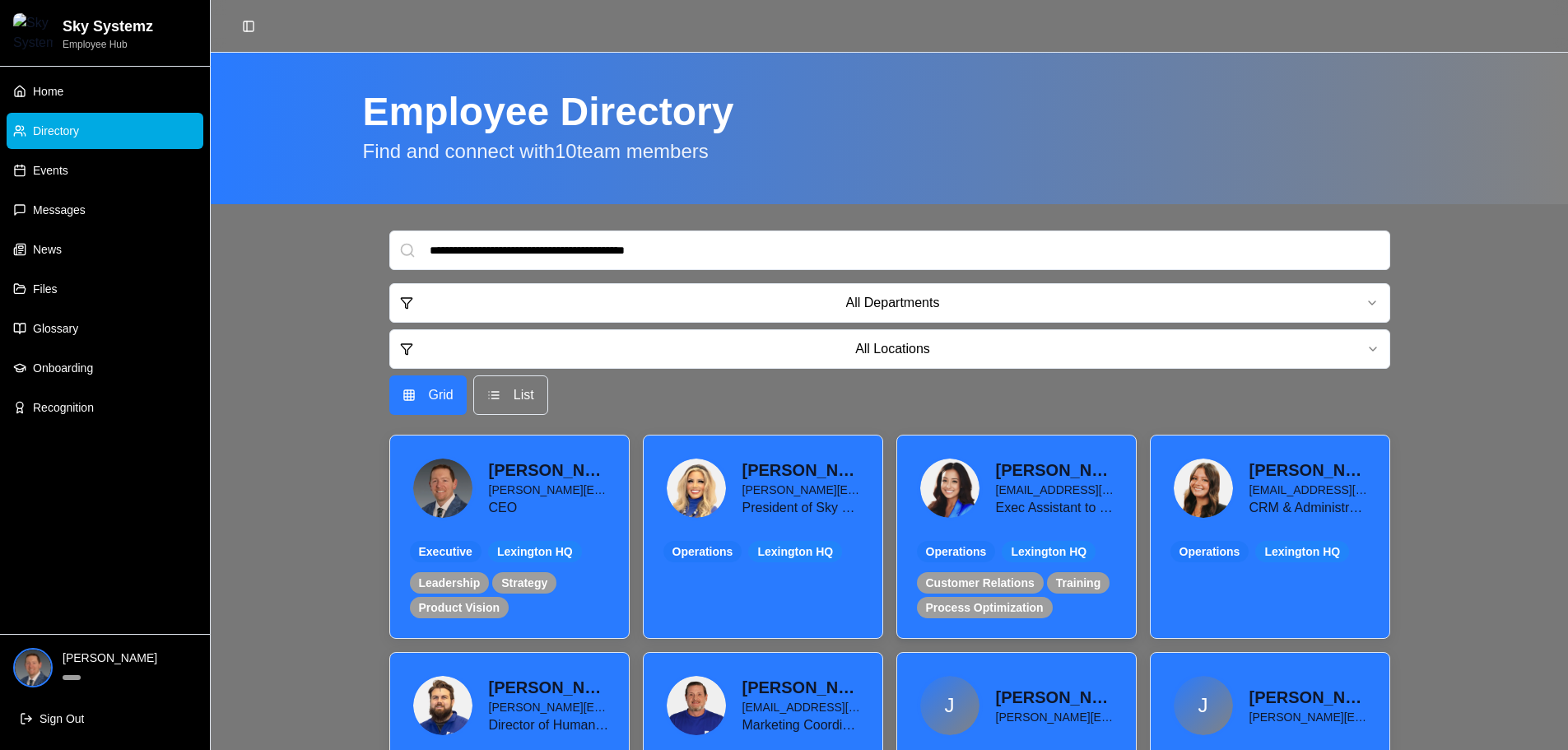
click at [954, 479] on img at bounding box center [950, 488] width 60 height 60
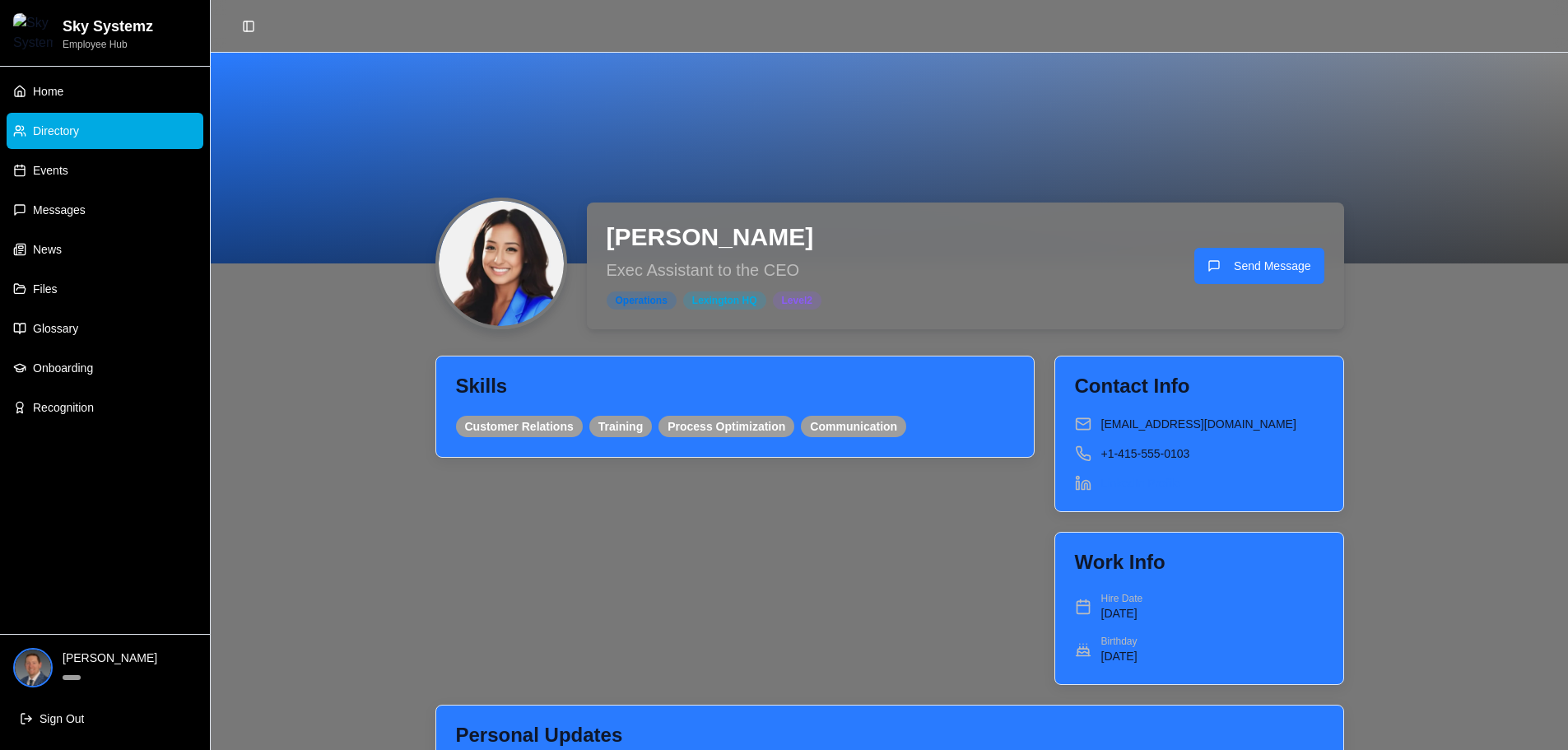
click at [77, 135] on span "Directory" at bounding box center [56, 131] width 47 height 17
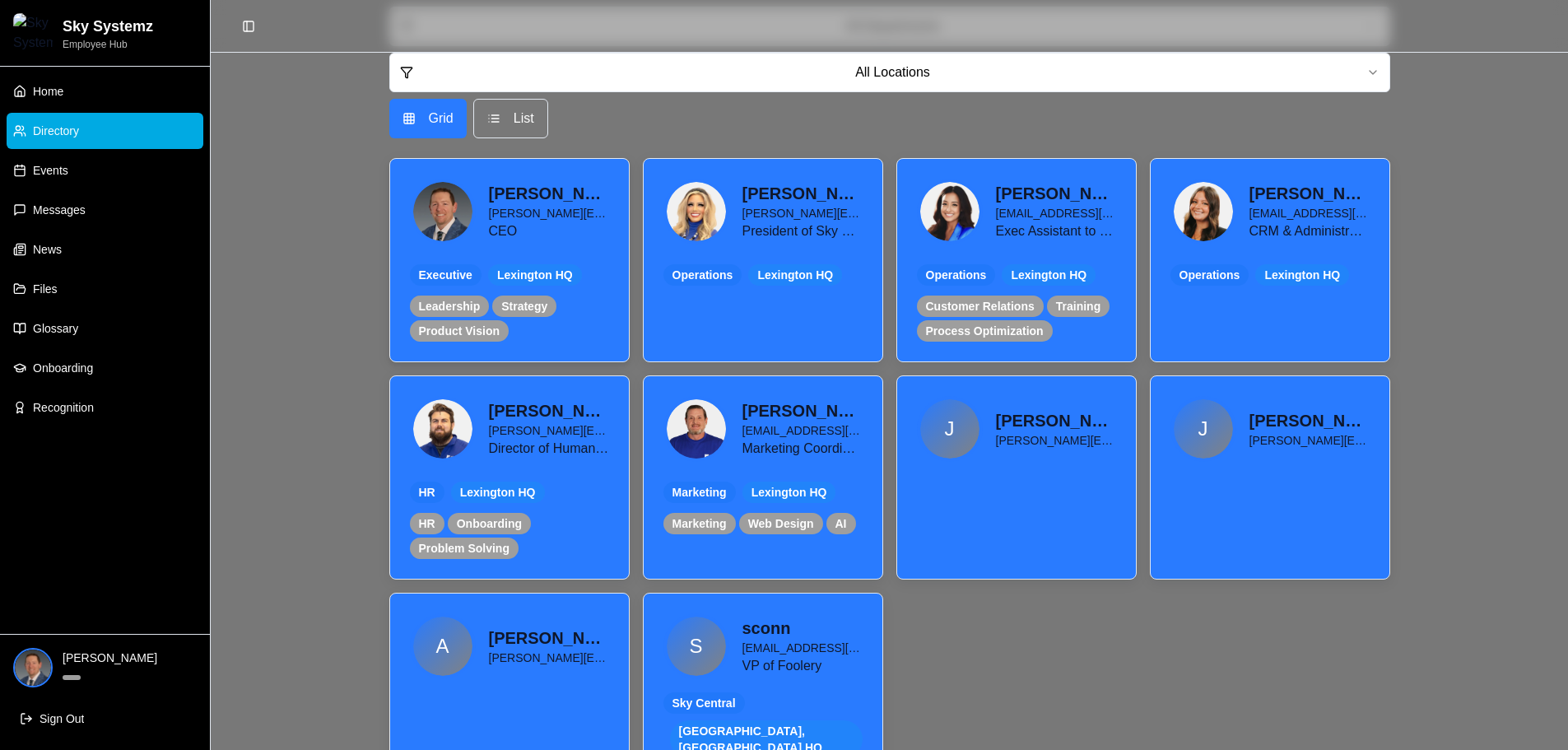
scroll to position [315, 0]
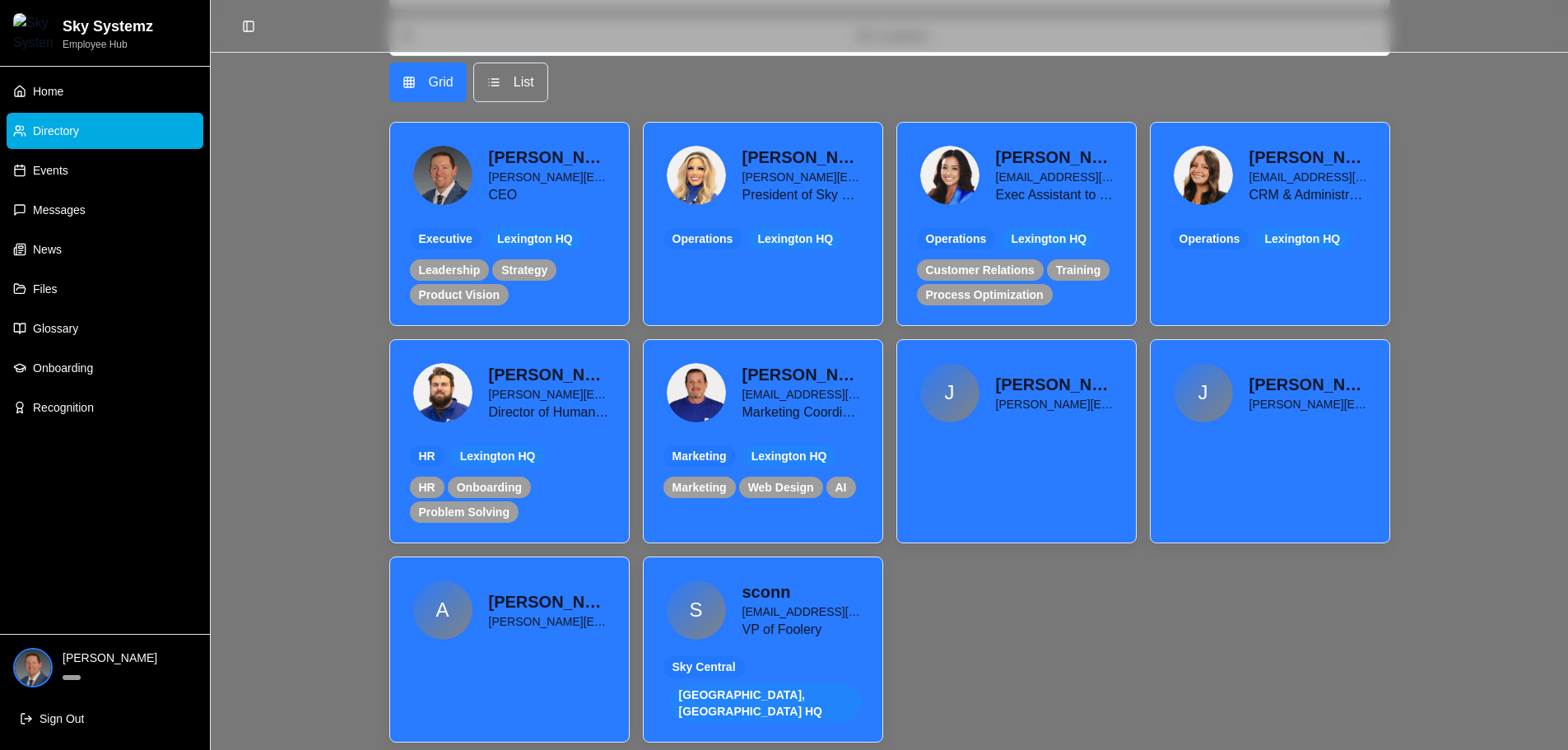
scroll to position [315, 0]
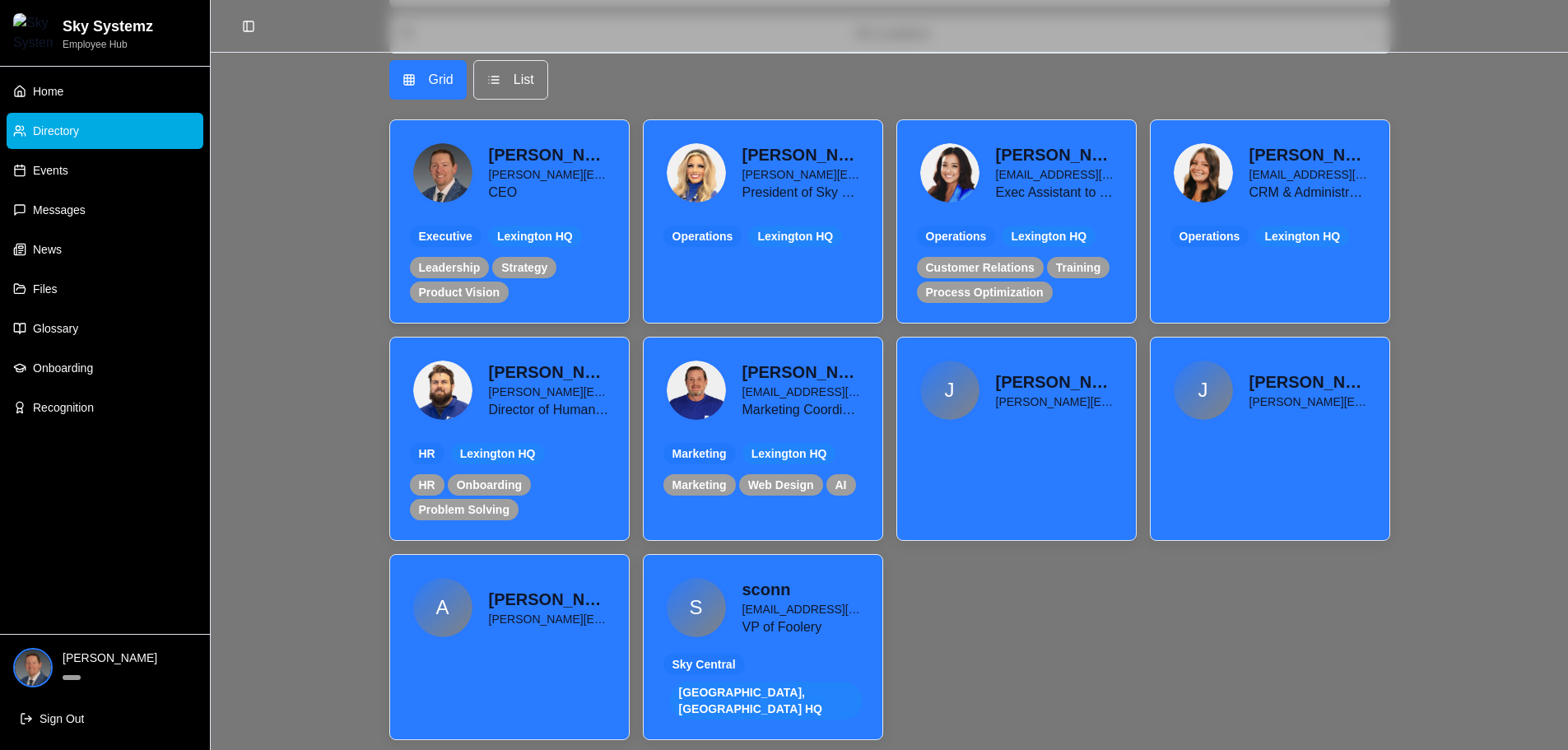
click at [493, 158] on h3 "[PERSON_NAME]" at bounding box center [549, 155] width 120 height 23
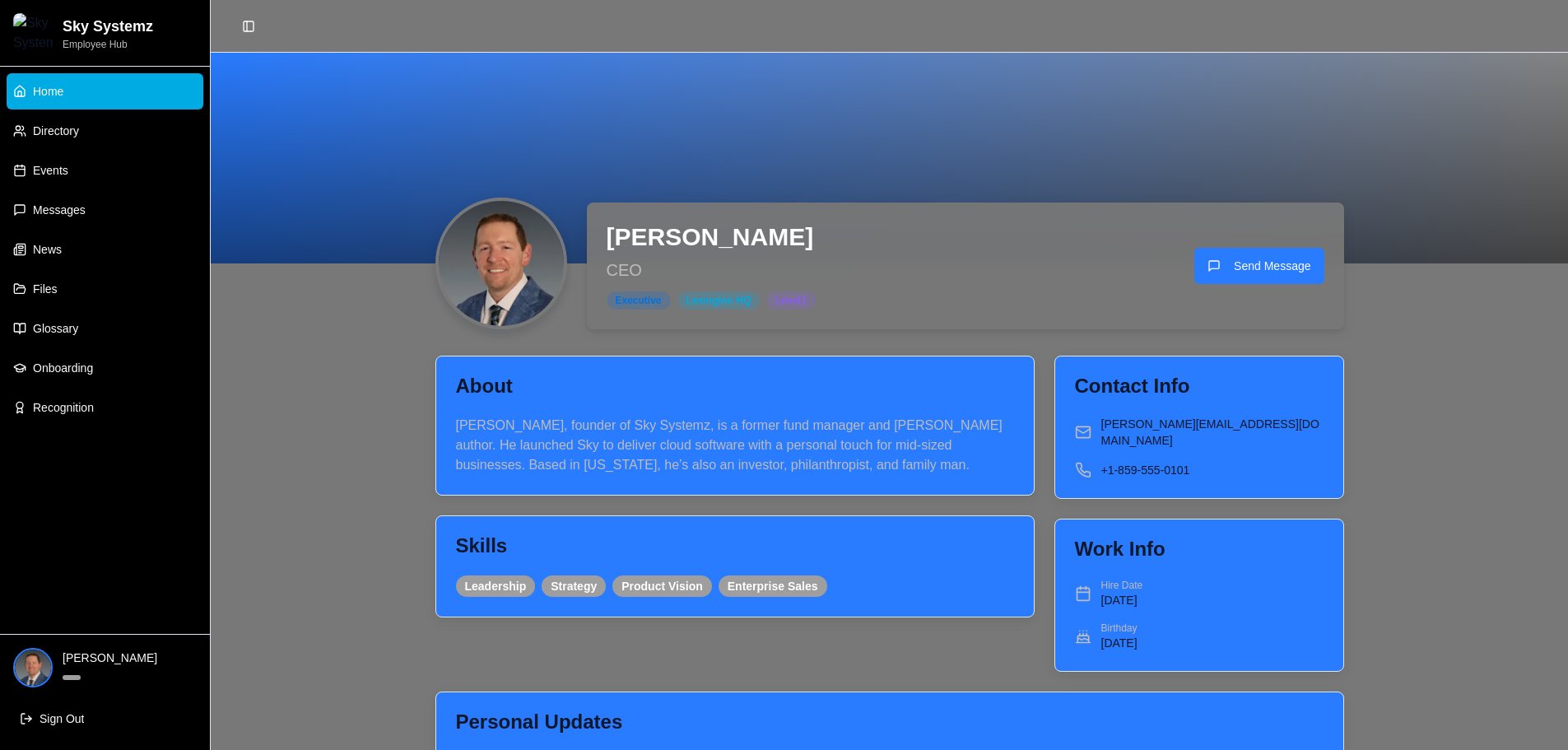
click at [60, 95] on span "Home" at bounding box center [48, 91] width 31 height 17
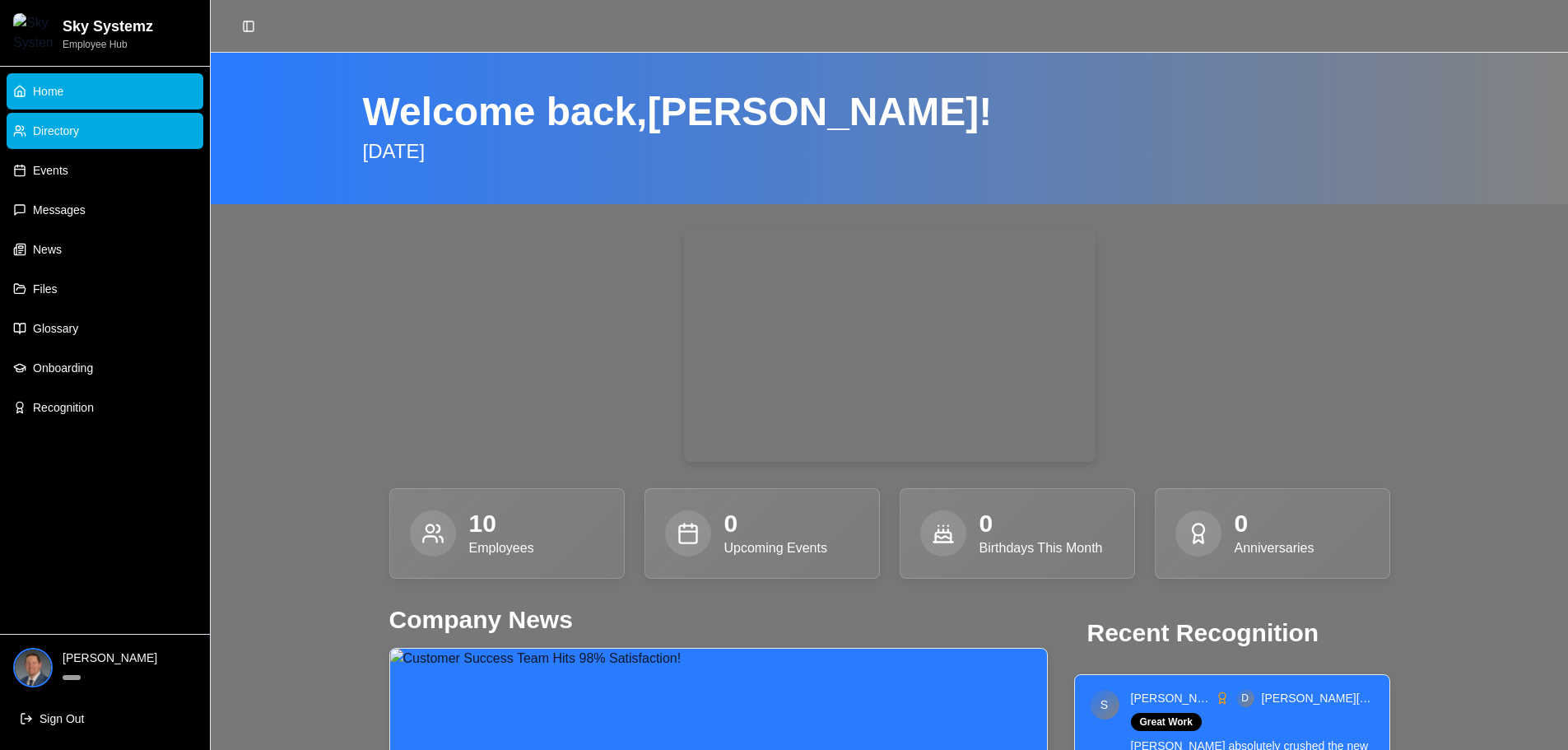
click at [68, 133] on span "Directory" at bounding box center [56, 131] width 47 height 17
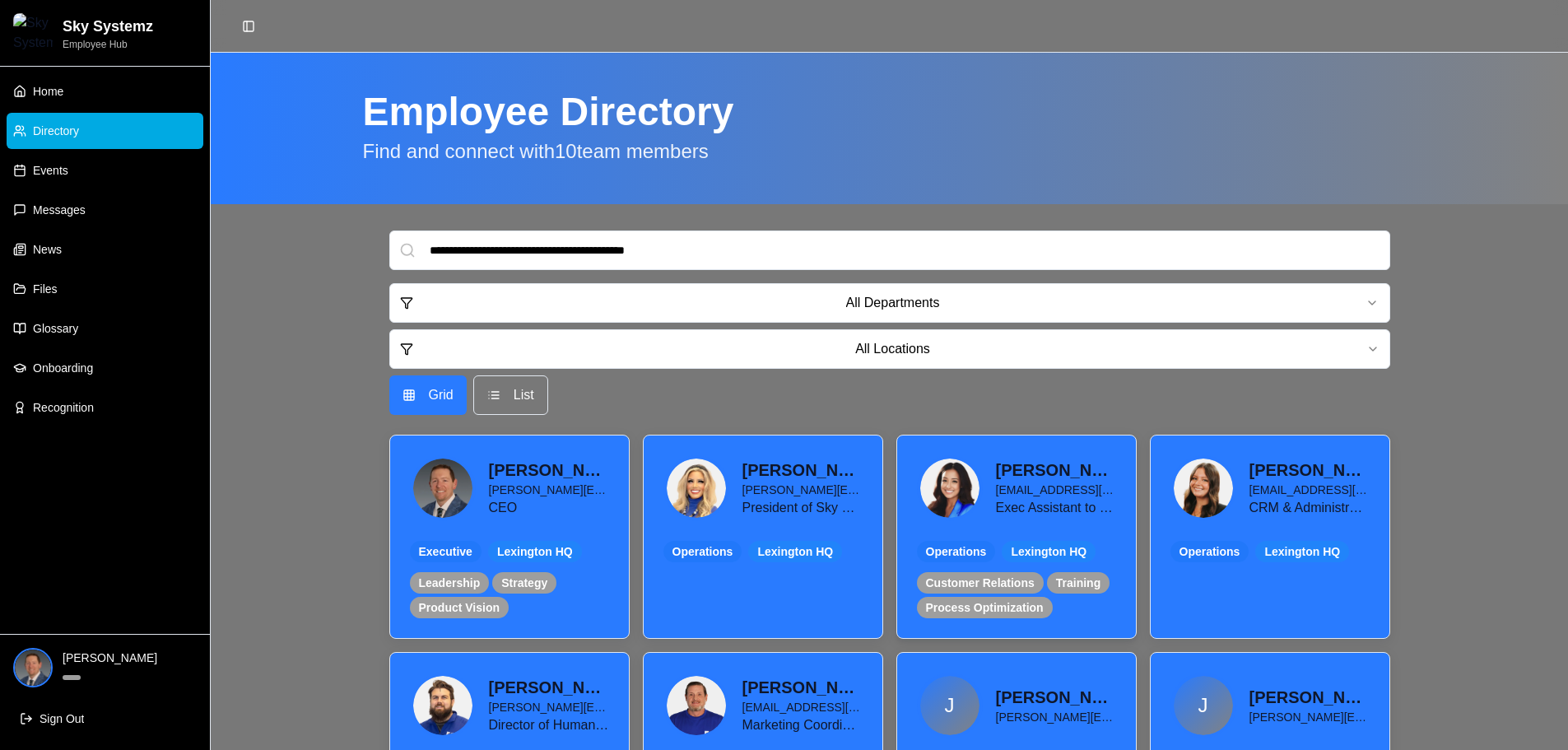
click at [978, 495] on img at bounding box center [950, 488] width 60 height 60
